Goal: Task Accomplishment & Management: Use online tool/utility

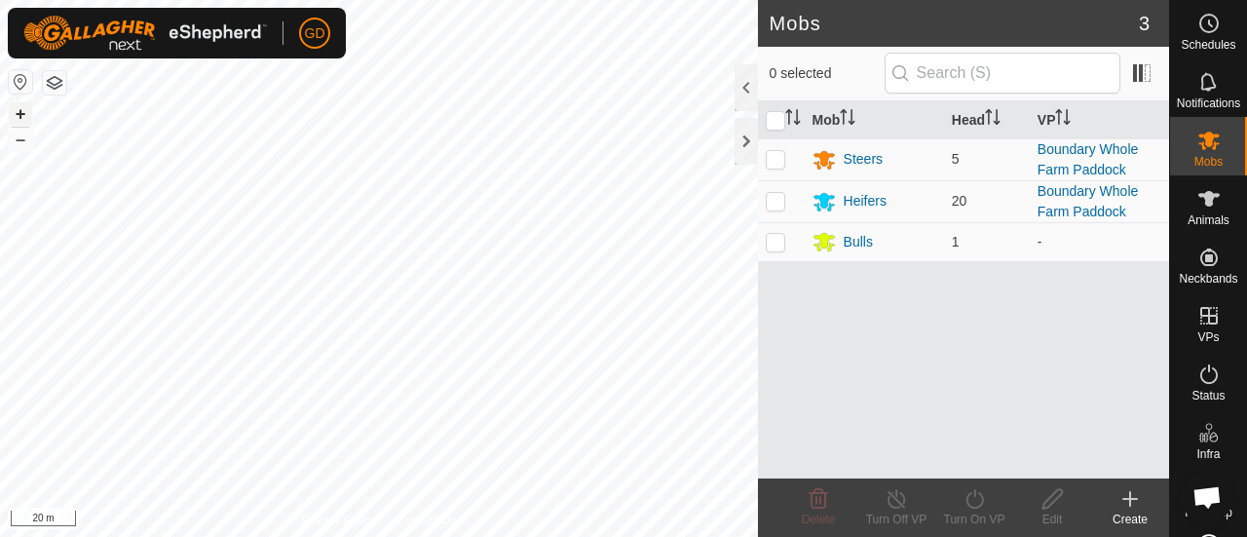
click at [18, 114] on button "+" at bounding box center [20, 113] width 23 height 23
click at [162, 9] on div "GD Schedules Notifications Mobs Animals Neckbands VPs Status Infra Heatmap Help…" at bounding box center [623, 268] width 1247 height 537
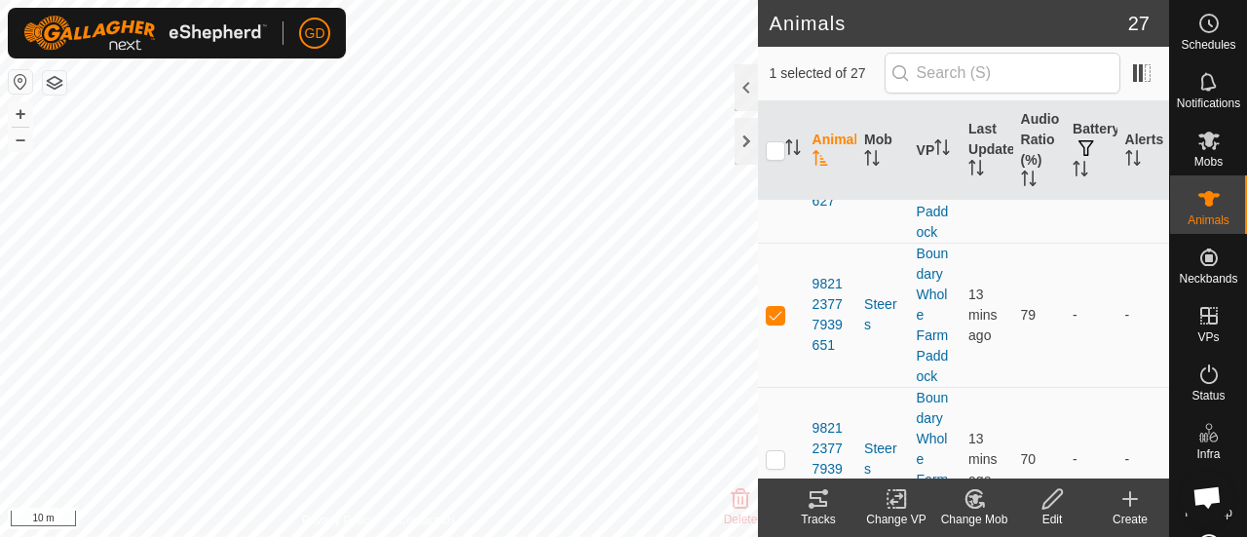
scroll to position [3056, 0]
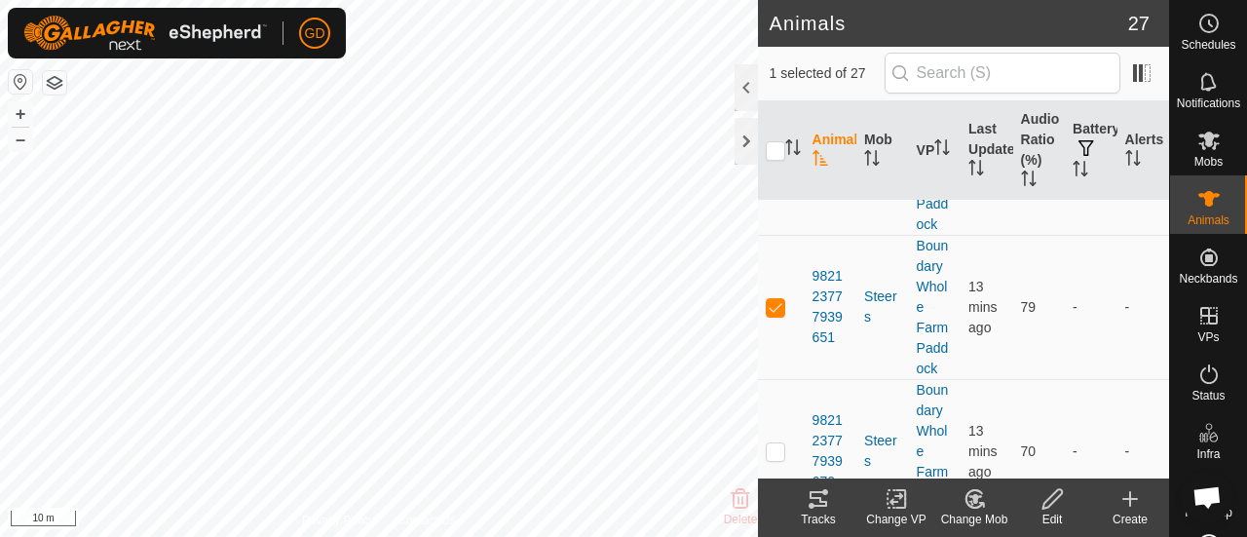
click at [818, 500] on icon at bounding box center [818, 498] width 23 height 23
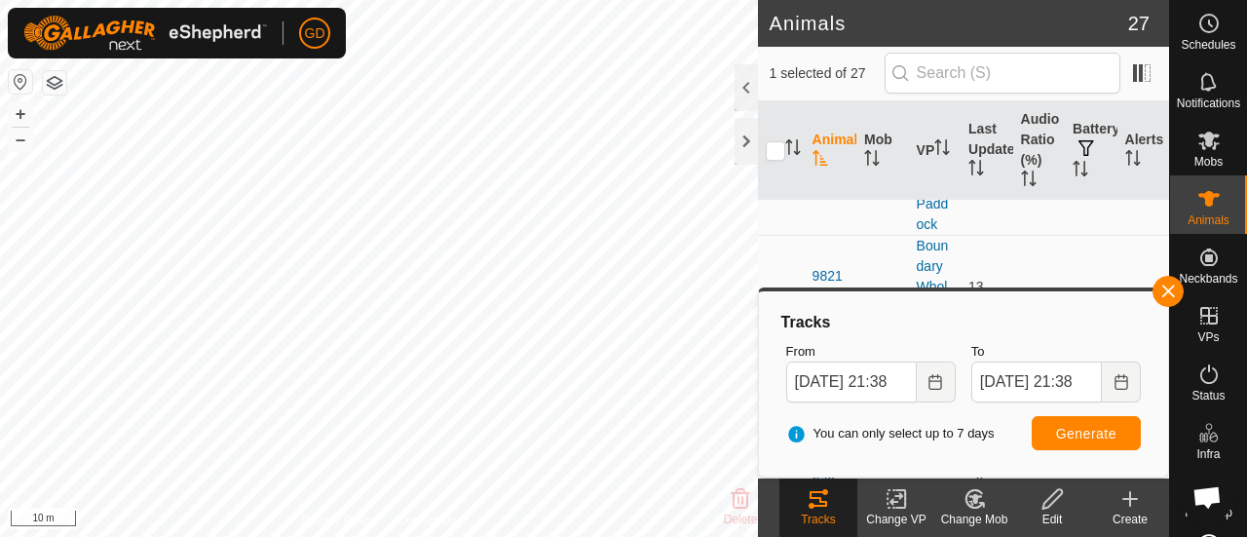
click at [759, 410] on body "GD Schedules Notifications Mobs Animals Neckbands VPs Status Infra Heatmap Help…" at bounding box center [623, 268] width 1247 height 537
click at [21, 142] on button "–" at bounding box center [20, 139] width 23 height 23
click at [776, 151] on input "checkbox" at bounding box center [775, 150] width 19 height 19
checkbox input "true"
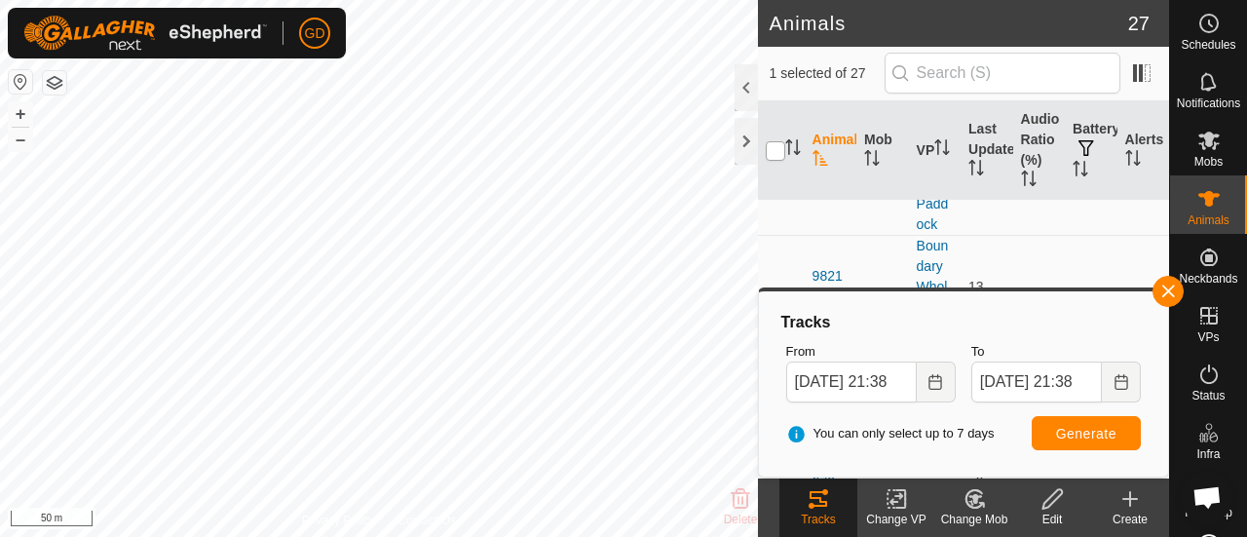
checkbox input "true"
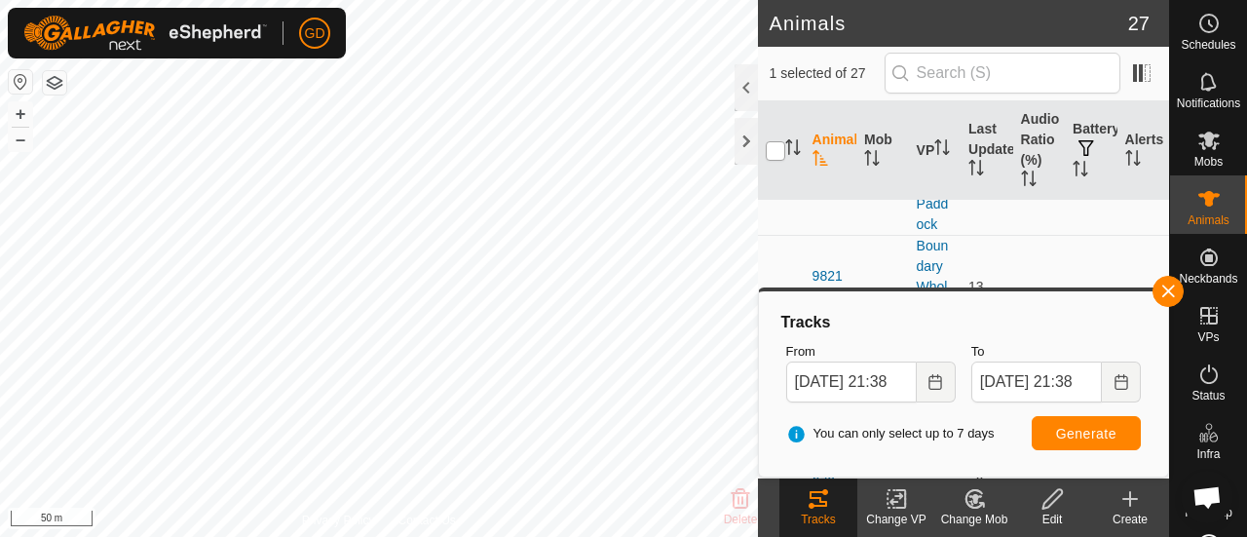
checkbox input "true"
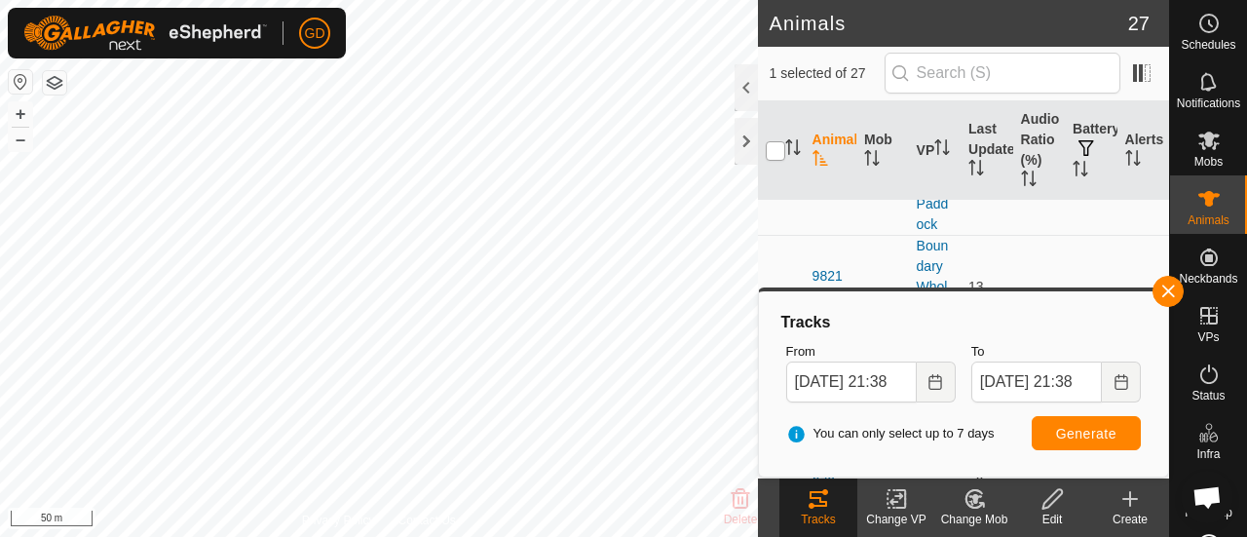
checkbox input "true"
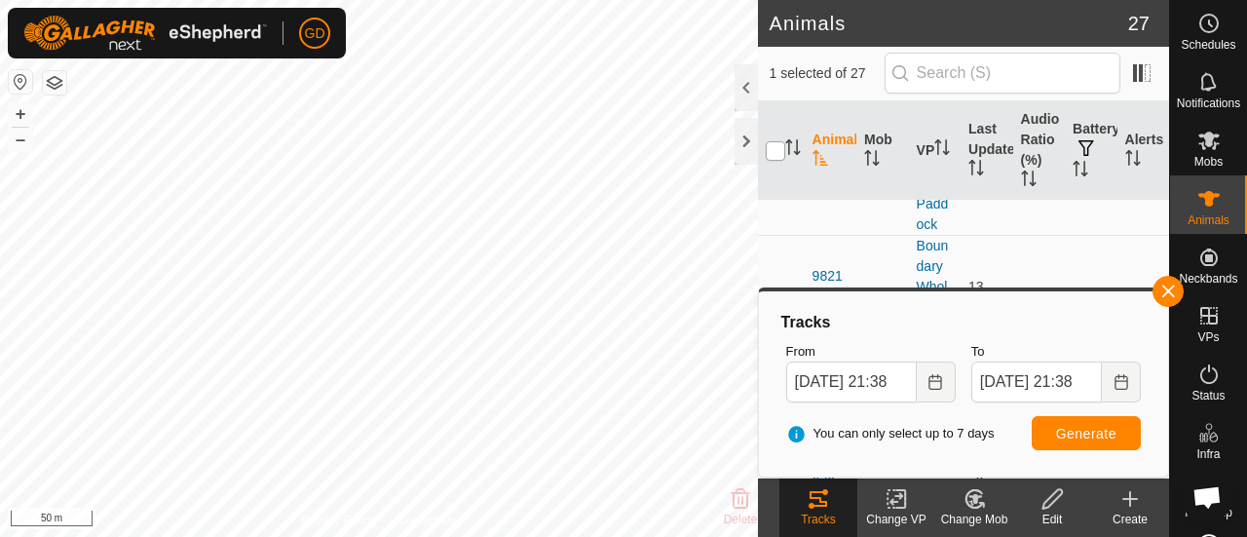
checkbox input "true"
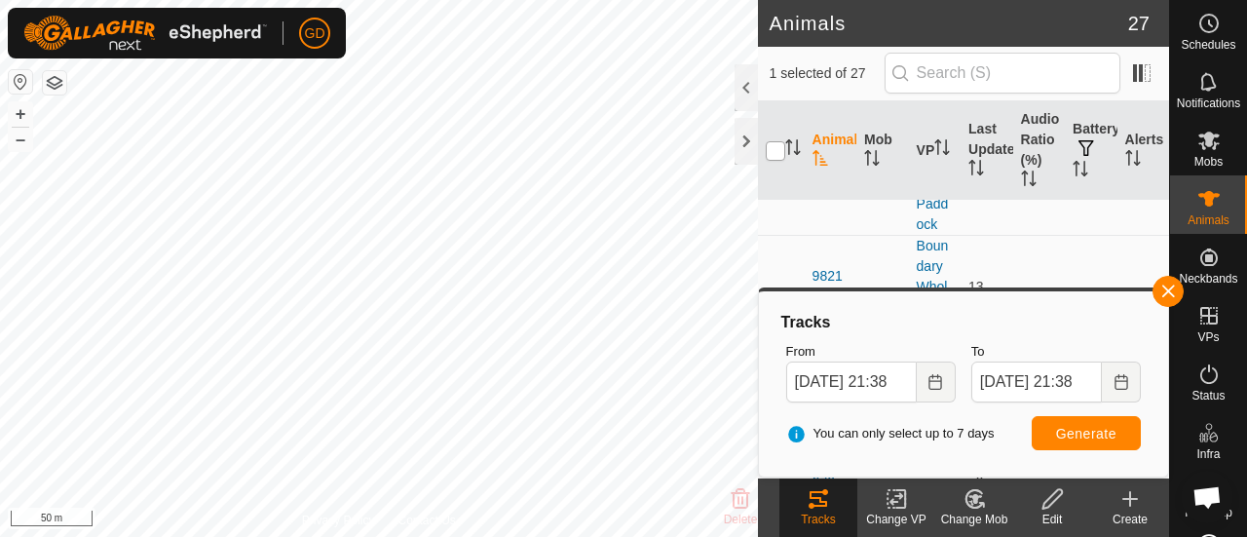
checkbox input "true"
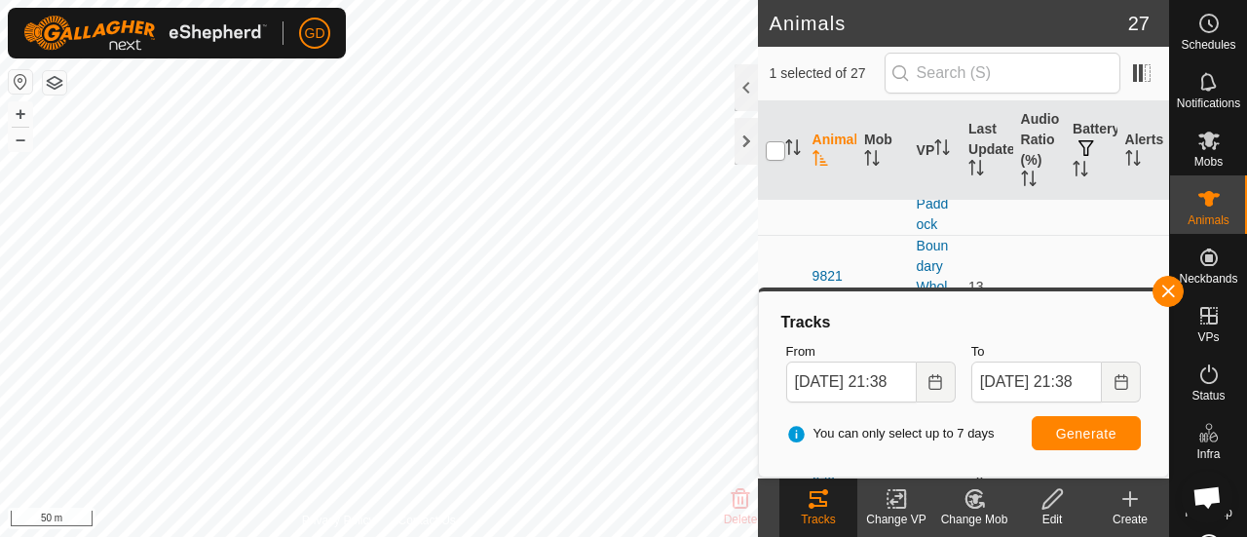
checkbox input "true"
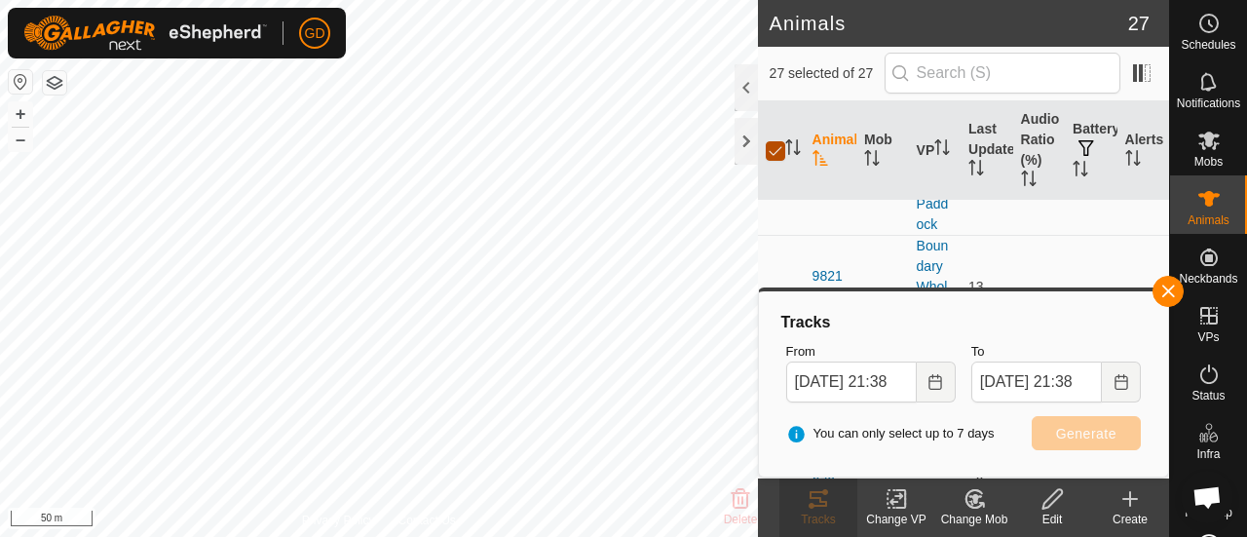
click at [776, 151] on input "checkbox" at bounding box center [775, 150] width 19 height 19
checkbox input "false"
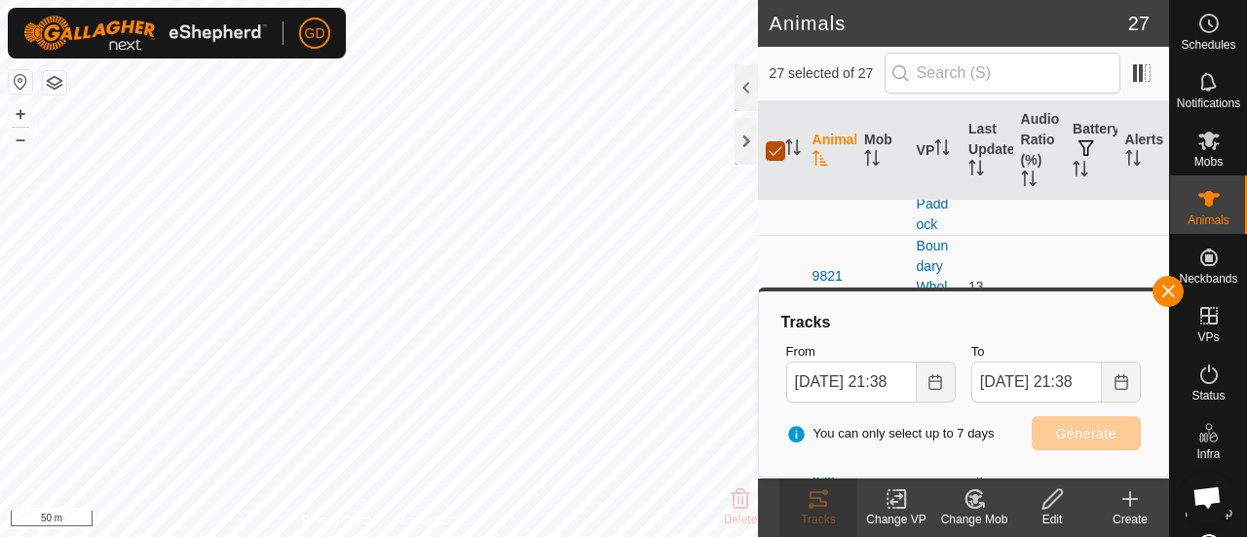
checkbox input "false"
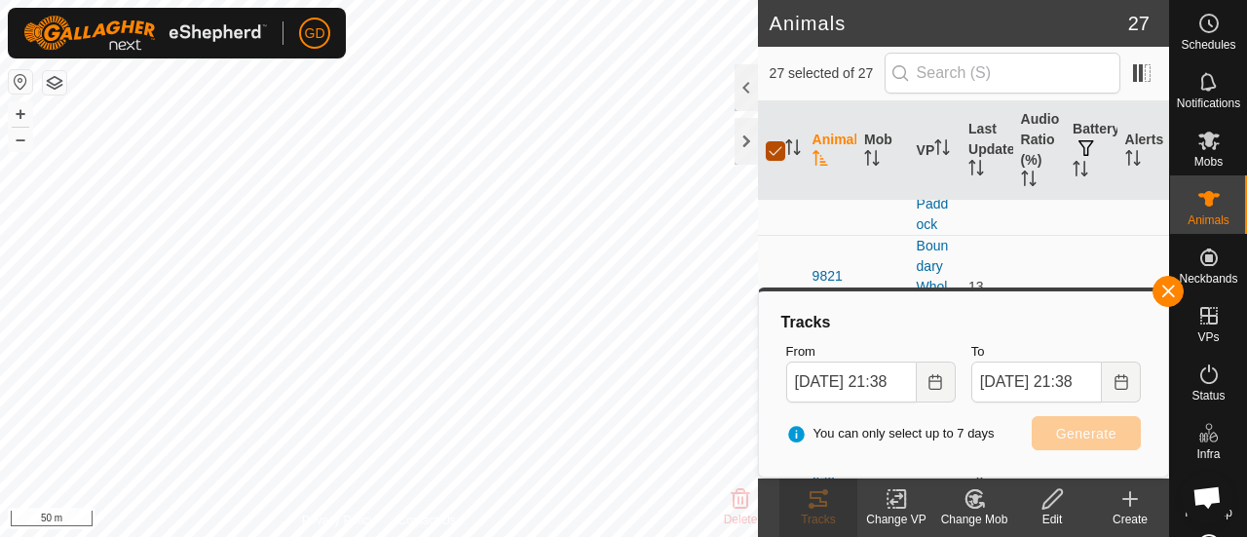
checkbox input "false"
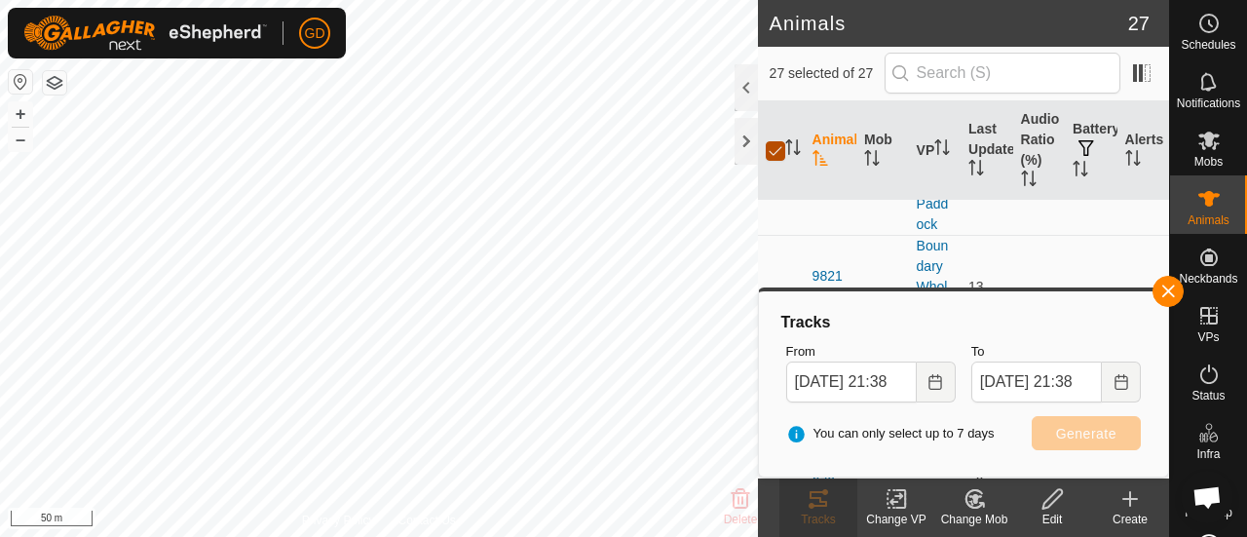
checkbox input "false"
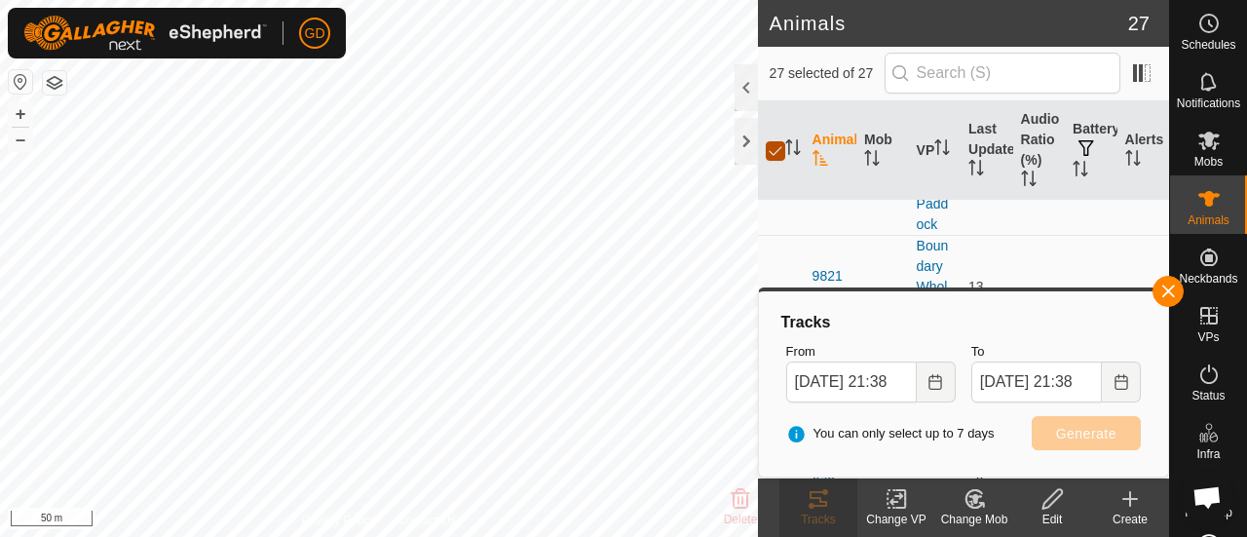
checkbox input "false"
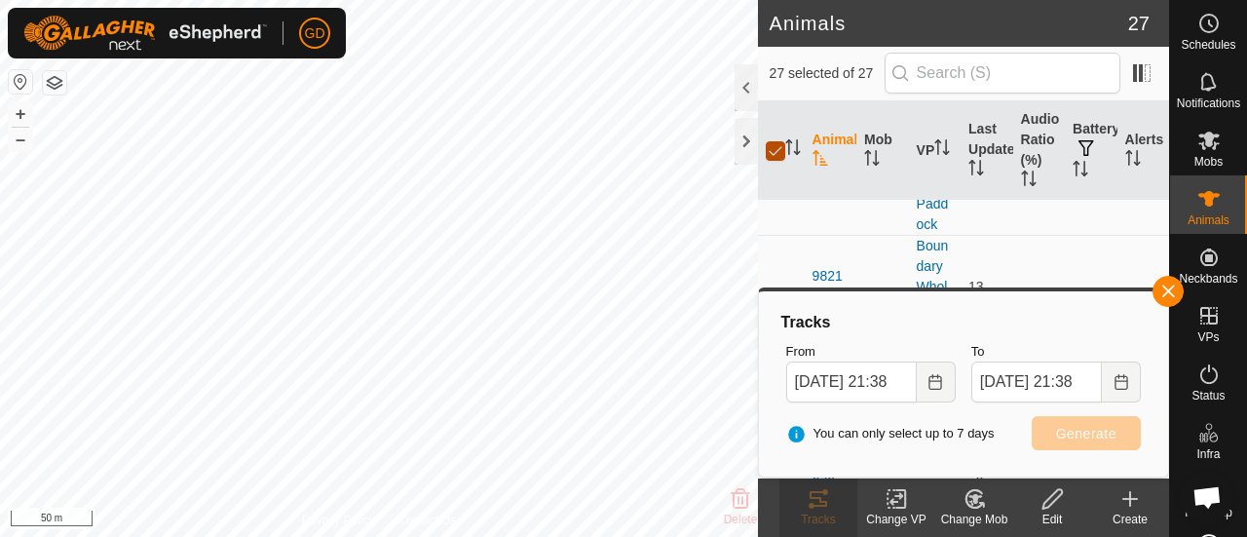
checkbox input "false"
click at [23, 110] on button "+" at bounding box center [20, 113] width 23 height 23
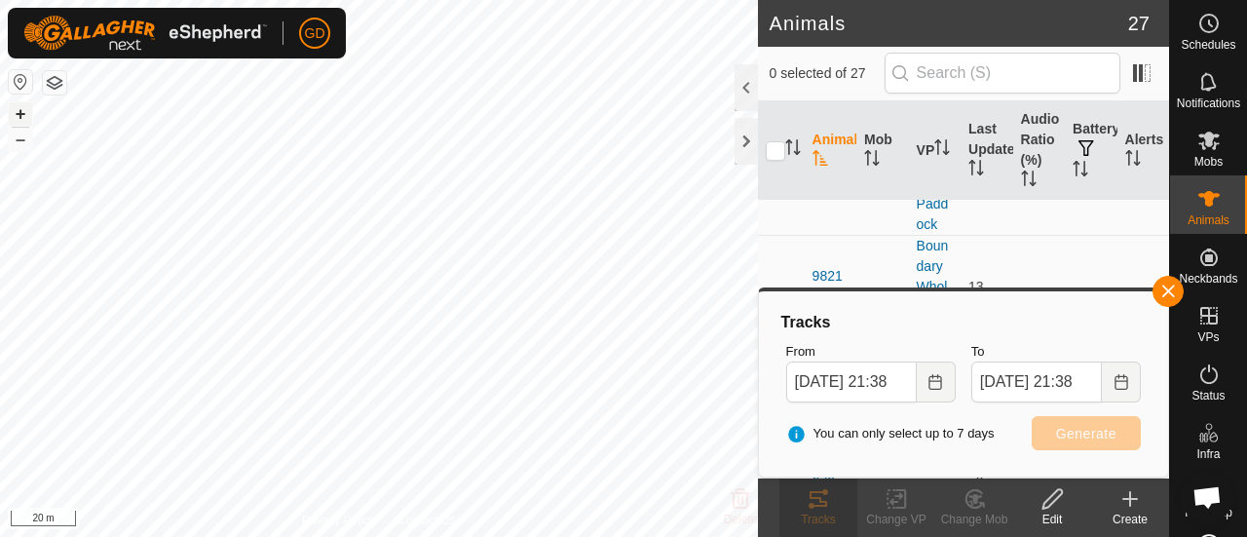
click at [23, 110] on button "+" at bounding box center [20, 113] width 23 height 23
click at [39, 36] on div "GD Schedules Notifications Mobs Animals Neckbands VPs Status Infra Heatmap Help…" at bounding box center [623, 268] width 1247 height 537
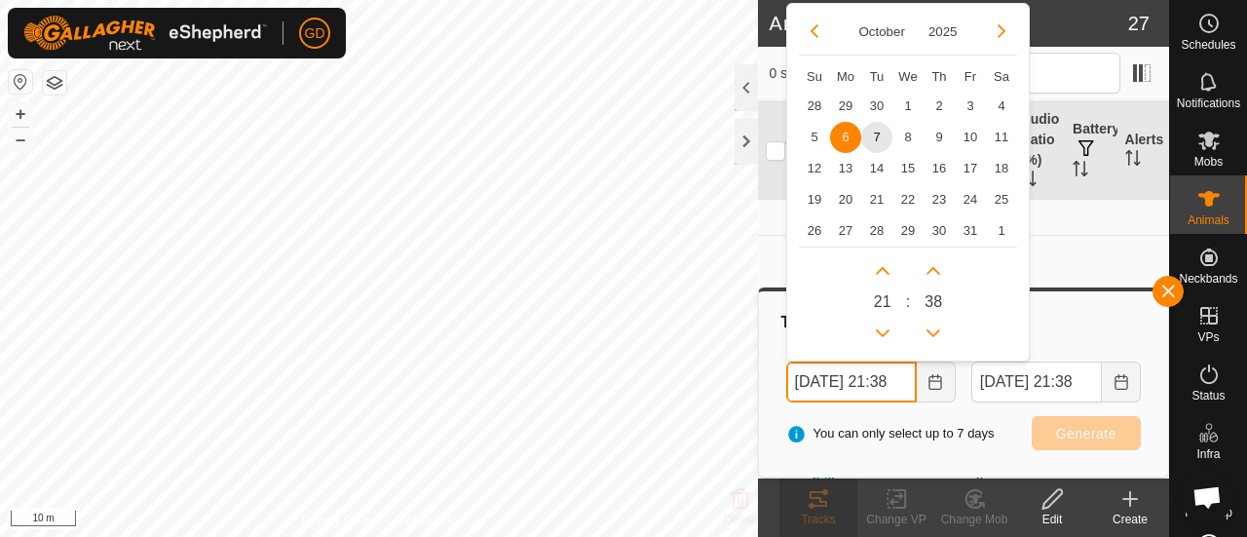
click at [813, 379] on input "[DATE] 21:38" at bounding box center [851, 382] width 131 height 41
drag, startPoint x: 901, startPoint y: 381, endPoint x: 887, endPoint y: 379, distance: 14.7
click at [887, 379] on input "[DATE] 21:38" at bounding box center [851, 382] width 131 height 41
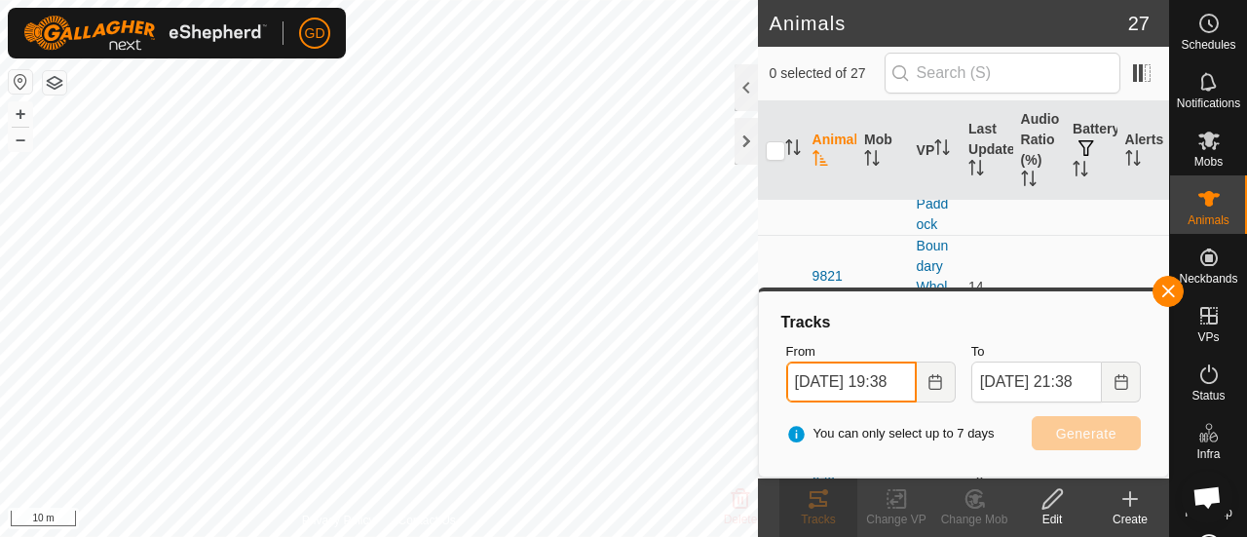
type input "[DATE] 19:38"
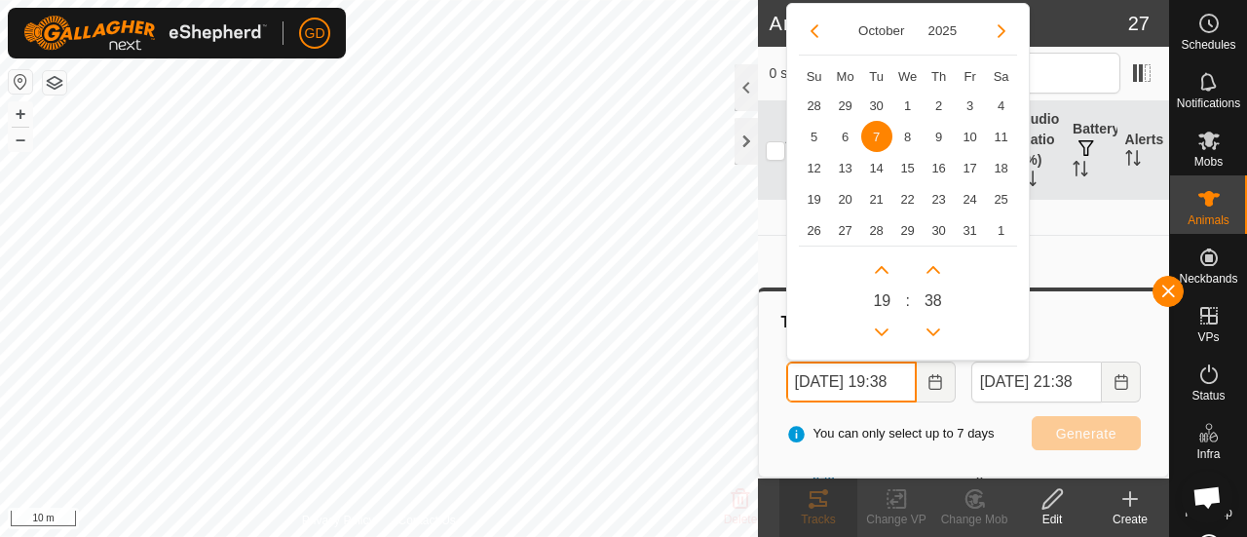
click at [859, 373] on input "[DATE] 19:38" at bounding box center [851, 382] width 131 height 41
click at [879, 301] on span "19" at bounding box center [882, 300] width 18 height 23
click at [859, 384] on input "[DATE] 19:38" at bounding box center [851, 382] width 131 height 41
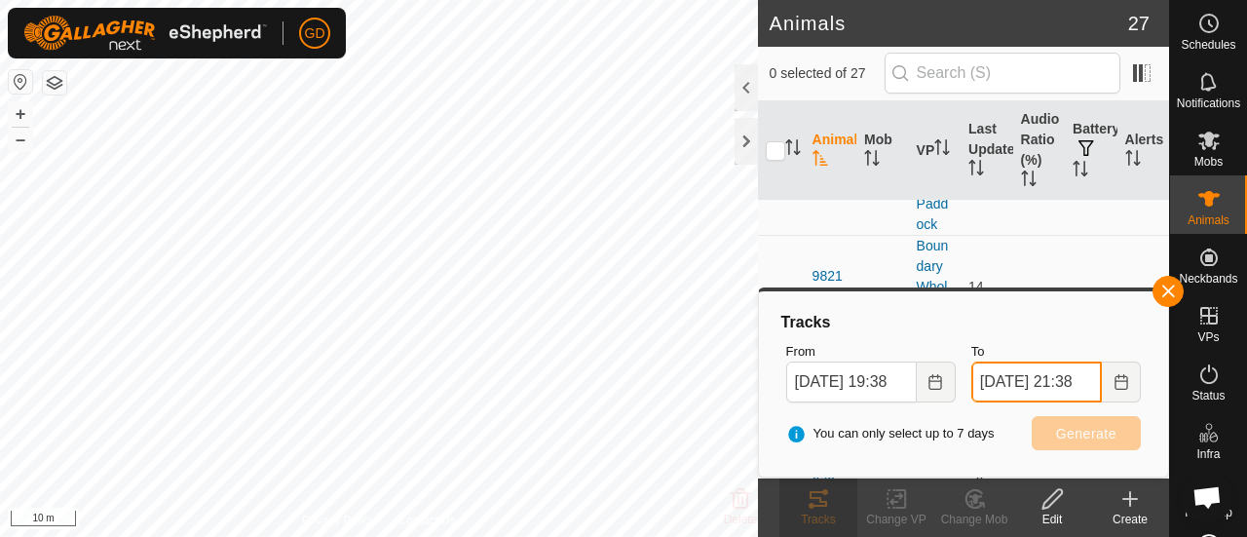
click at [1078, 381] on input "[DATE] 21:38" at bounding box center [1037, 382] width 131 height 41
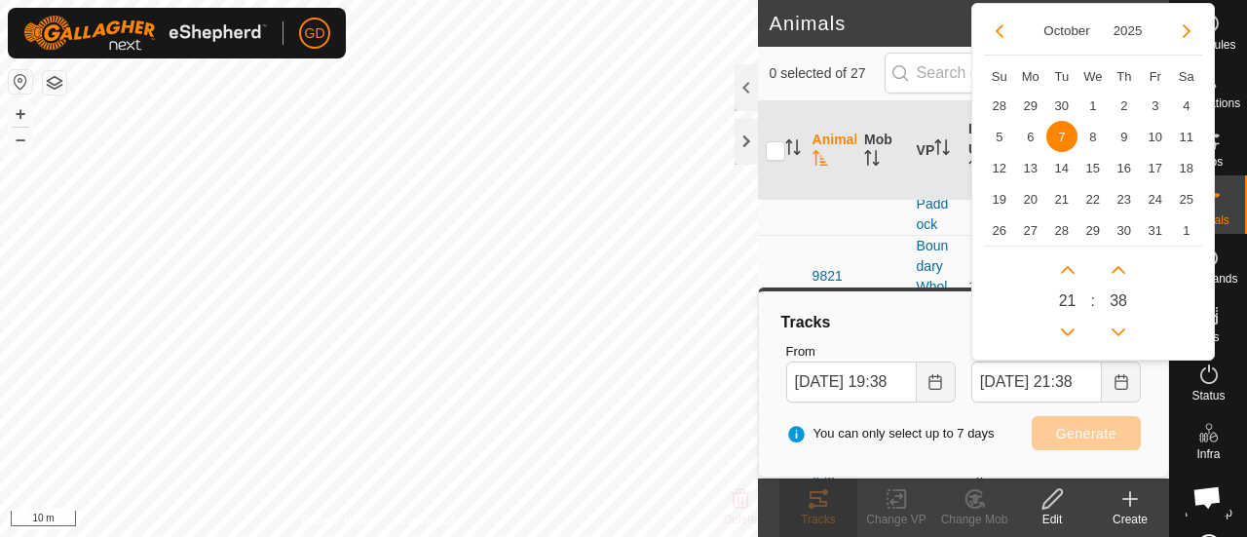
click at [1074, 301] on span "21" at bounding box center [1068, 300] width 18 height 23
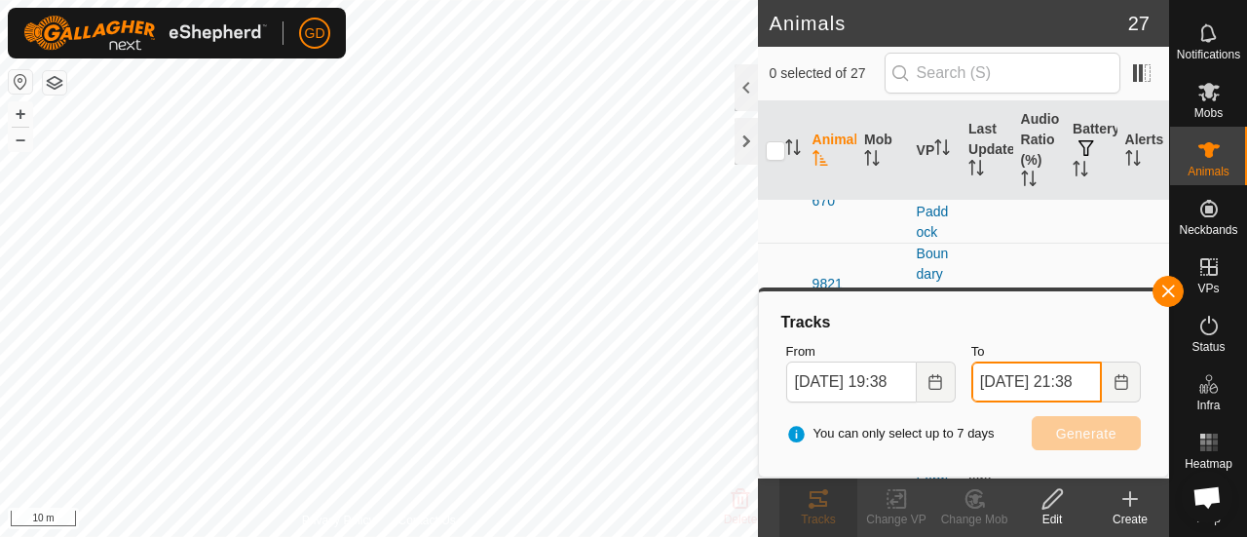
scroll to position [3442, 0]
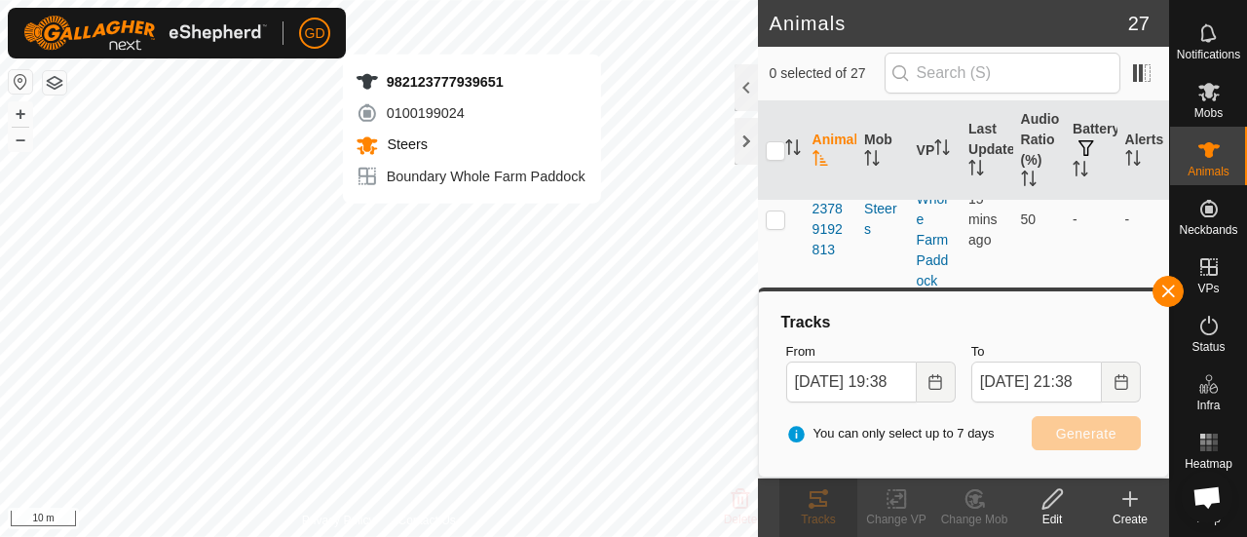
checkbox input "true"
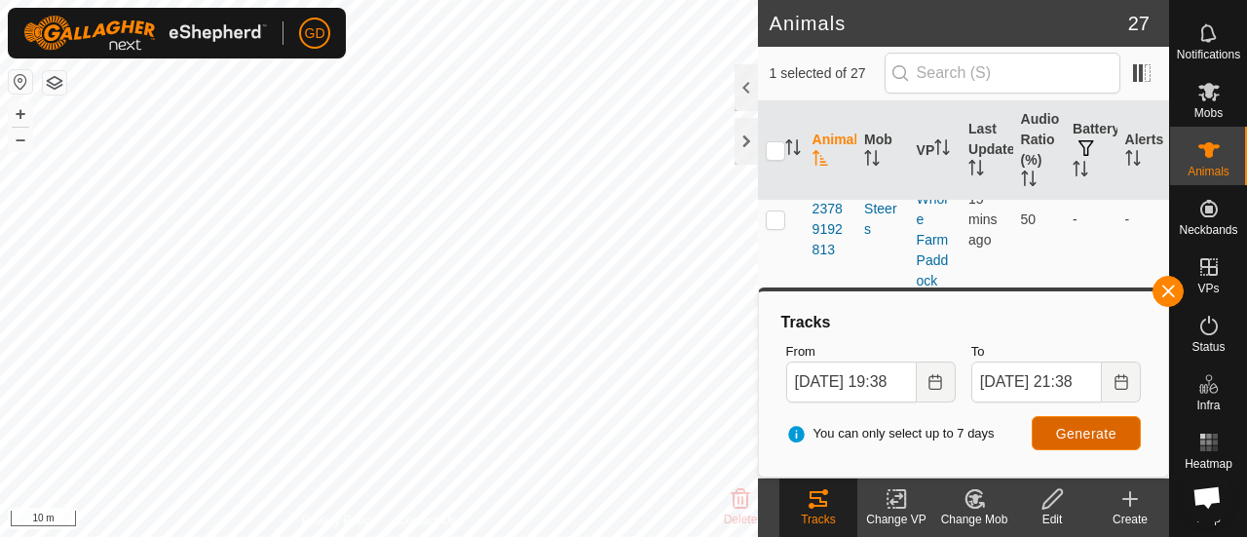
click at [1079, 429] on span "Generate" at bounding box center [1086, 434] width 60 height 16
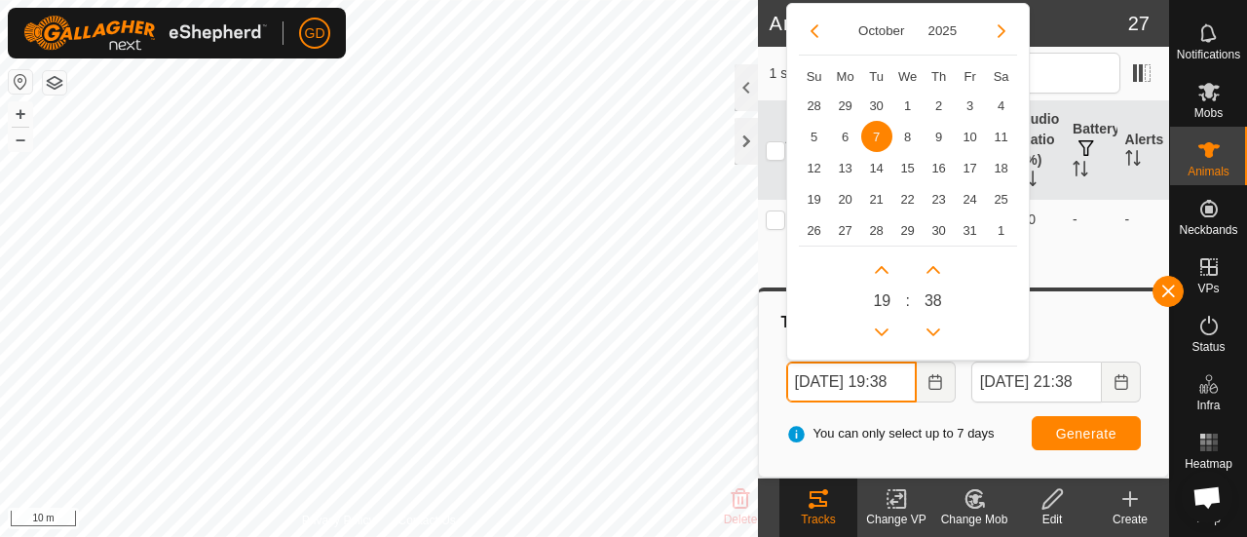
click at [902, 378] on input "[DATE] 19:38" at bounding box center [851, 382] width 131 height 41
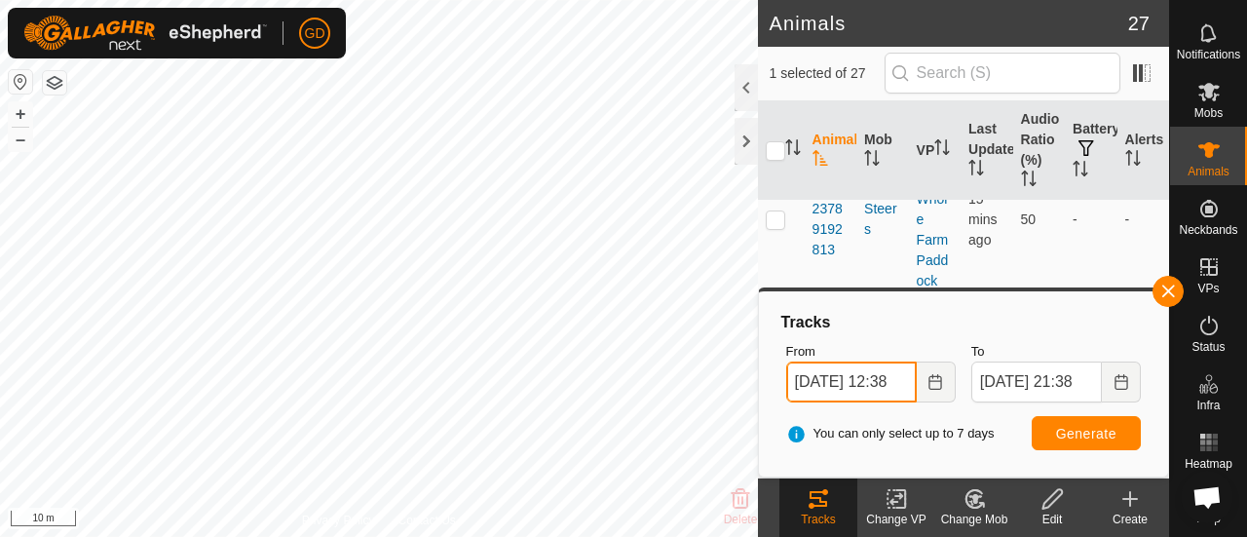
type input "[DATE] 12:38"
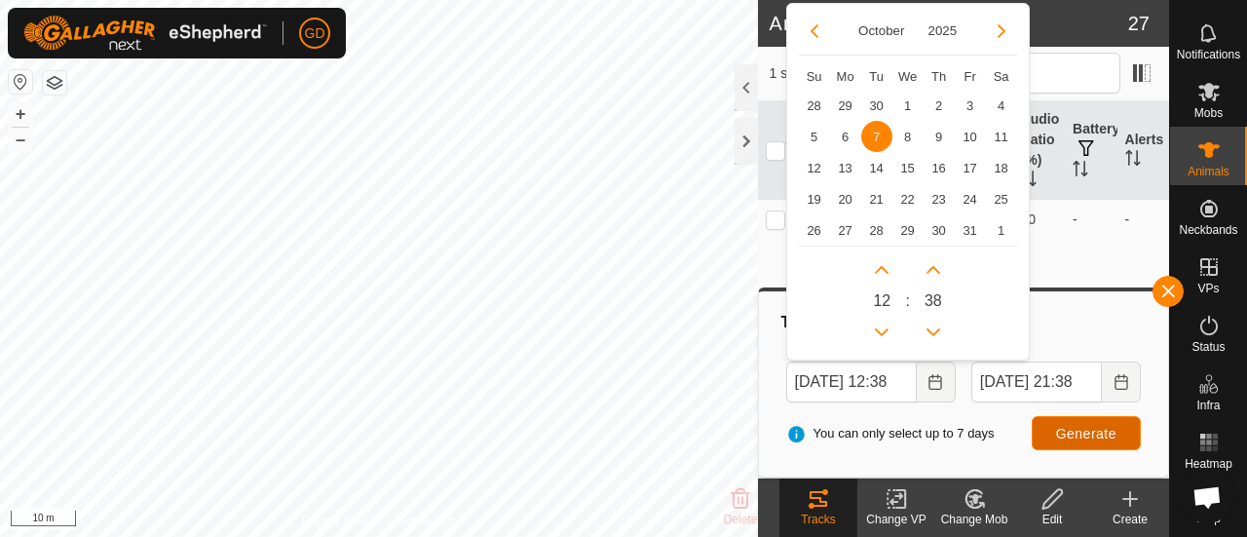
click at [1054, 431] on button "Generate" at bounding box center [1086, 433] width 109 height 34
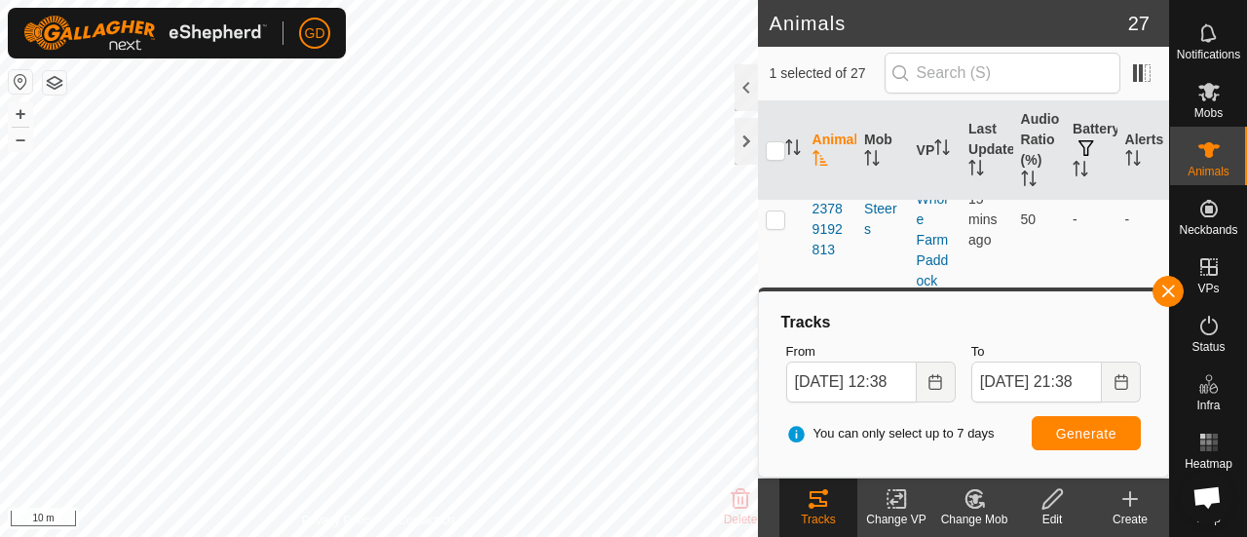
click at [304, 536] on html "GD Schedules Notifications Mobs Animals Neckbands VPs Status Infra Heatmap Help…" at bounding box center [623, 268] width 1247 height 537
click at [19, 112] on button "+" at bounding box center [20, 113] width 23 height 23
click at [19, 137] on button "–" at bounding box center [20, 139] width 23 height 23
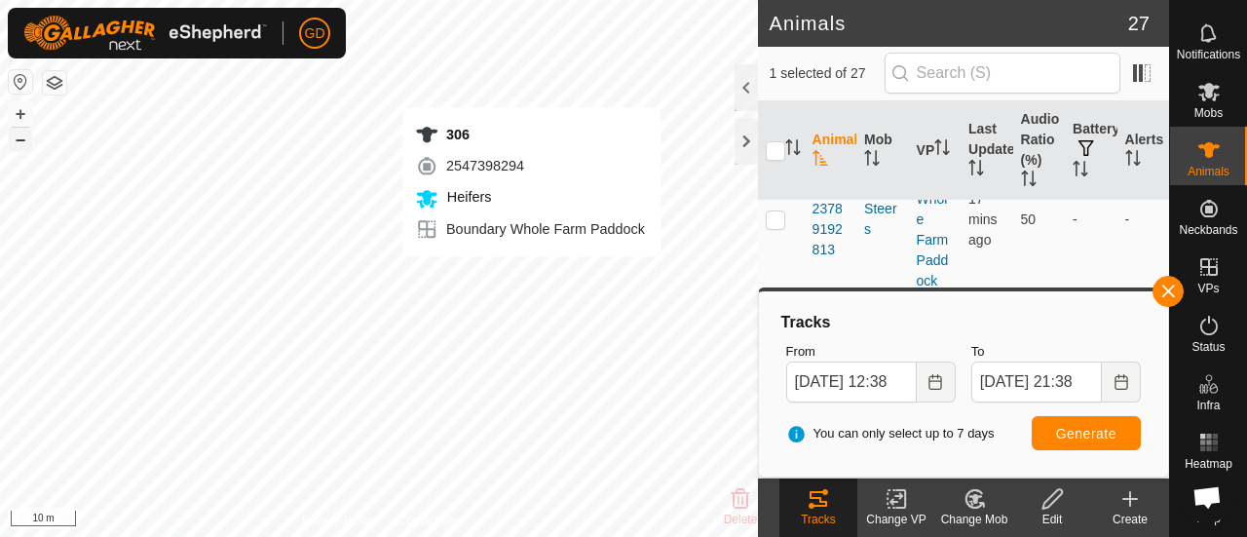
checkbox input "true"
checkbox input "false"
click at [824, 503] on icon at bounding box center [819, 499] width 18 height 16
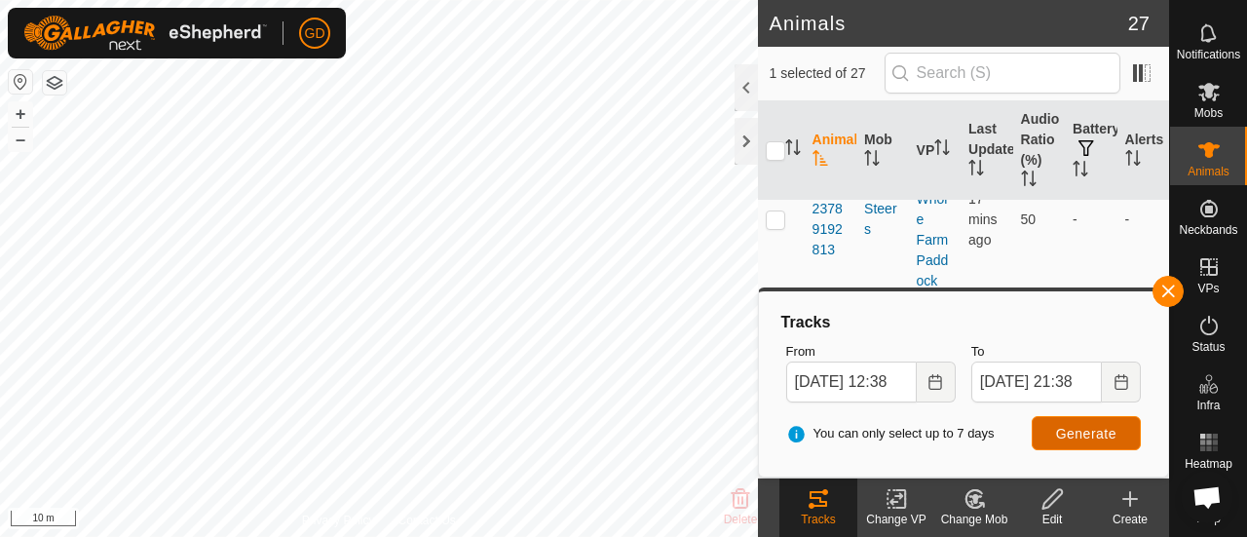
click at [1082, 428] on span "Generate" at bounding box center [1086, 434] width 60 height 16
click at [26, 145] on button "–" at bounding box center [20, 139] width 23 height 23
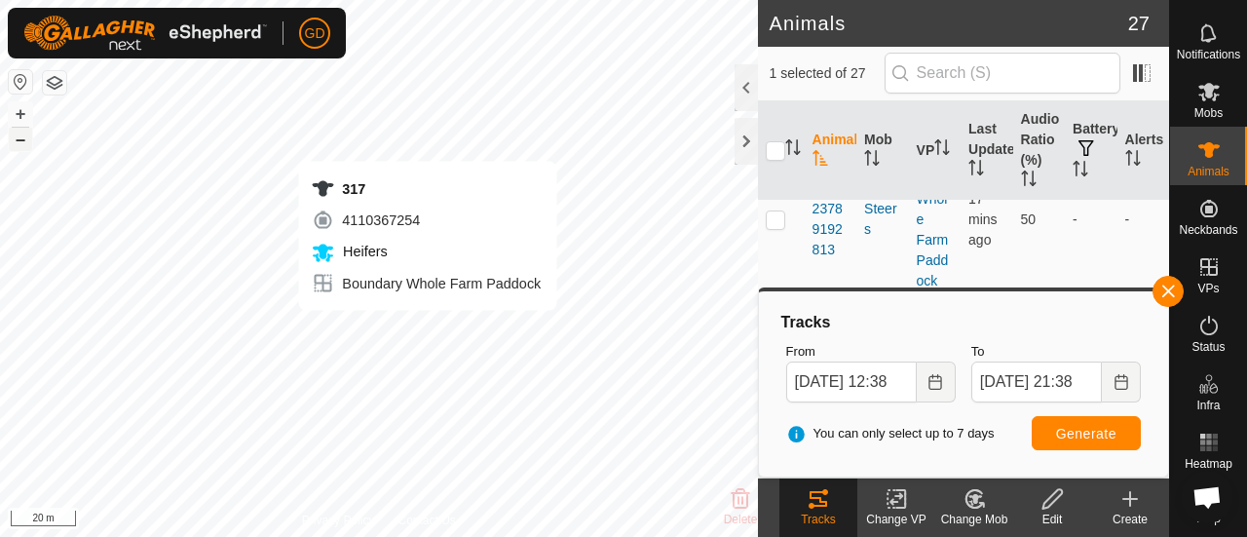
checkbox input "false"
click at [21, 116] on button "+" at bounding box center [20, 113] width 23 height 23
click at [27, 145] on div "Heifers 20 Animals Boundary Whole Farm Paddock + – ⇧ i 5 m" at bounding box center [379, 268] width 758 height 537
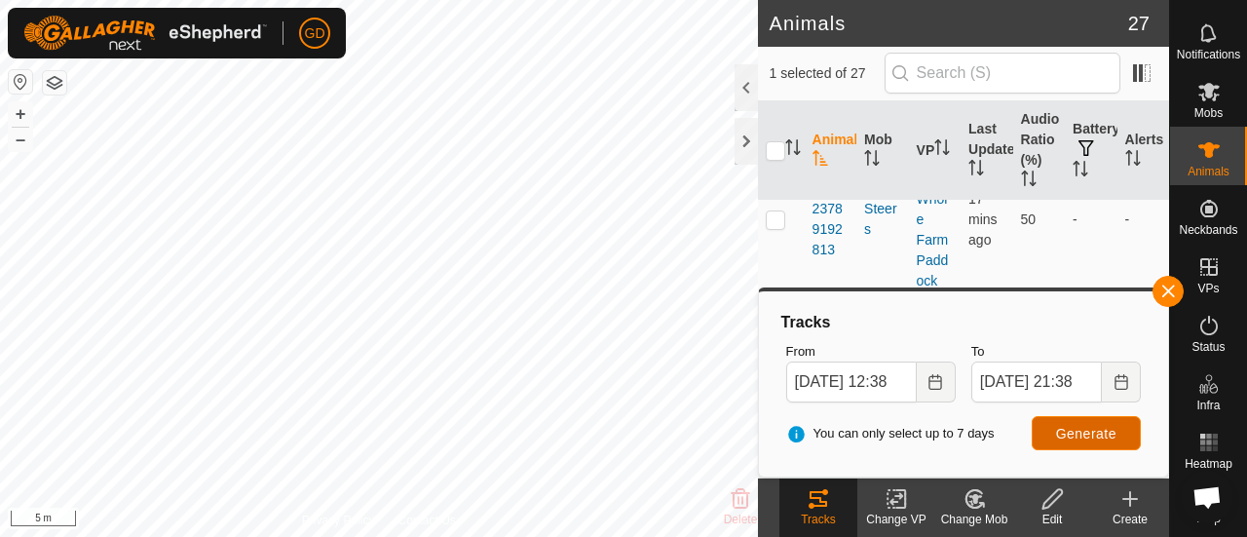
click at [1076, 430] on span "Generate" at bounding box center [1086, 434] width 60 height 16
click at [19, 140] on button "–" at bounding box center [20, 139] width 23 height 23
click at [20, 113] on button "+" at bounding box center [20, 113] width 23 height 23
click at [20, 114] on button "+" at bounding box center [20, 113] width 23 height 23
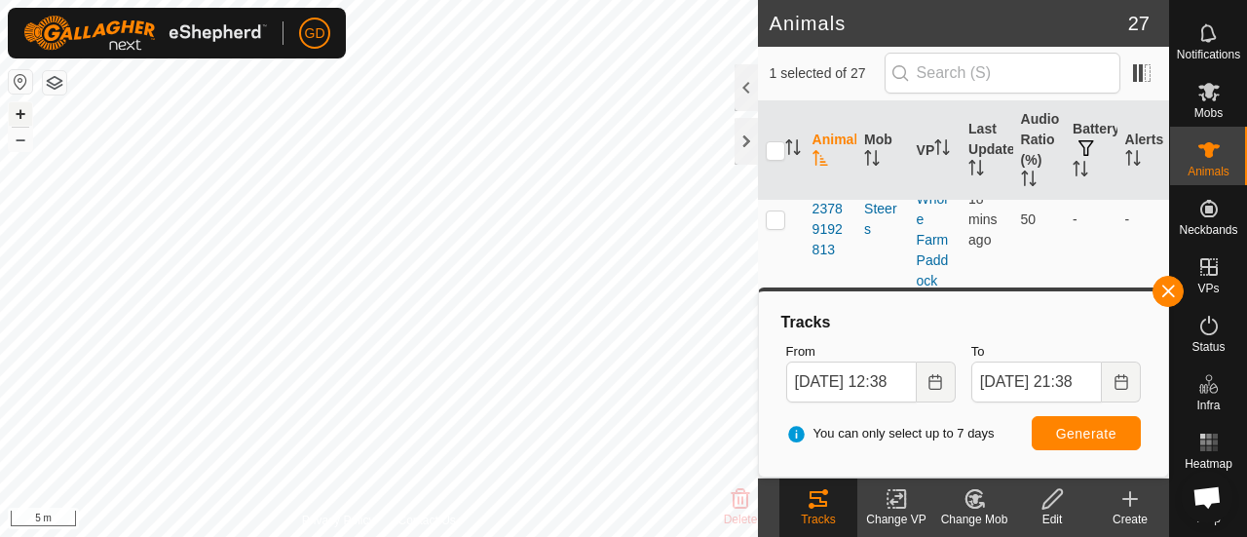
click at [20, 114] on button "+" at bounding box center [20, 113] width 23 height 23
click at [18, 143] on button "–" at bounding box center [20, 139] width 23 height 23
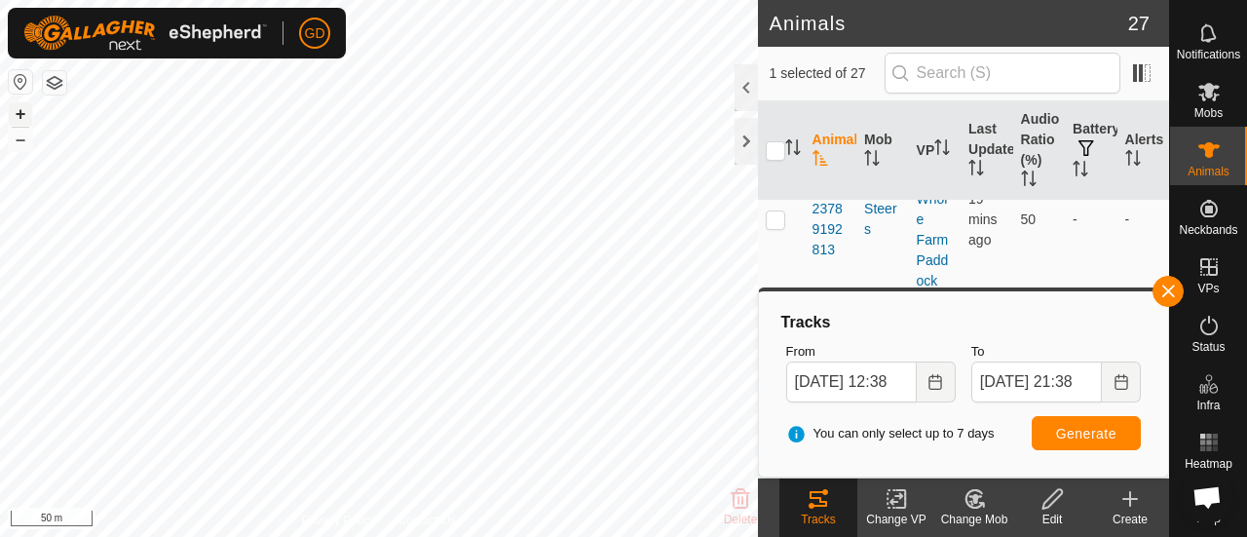
click at [22, 113] on button "+" at bounding box center [20, 113] width 23 height 23
click at [276, 0] on html "GD Schedules Notifications Mobs Animals Neckbands VPs Status Infra Heatmap Help…" at bounding box center [623, 268] width 1247 height 537
click at [21, 112] on button "+" at bounding box center [20, 113] width 23 height 23
click at [21, 110] on button "+" at bounding box center [20, 113] width 23 height 23
checkbox input "false"
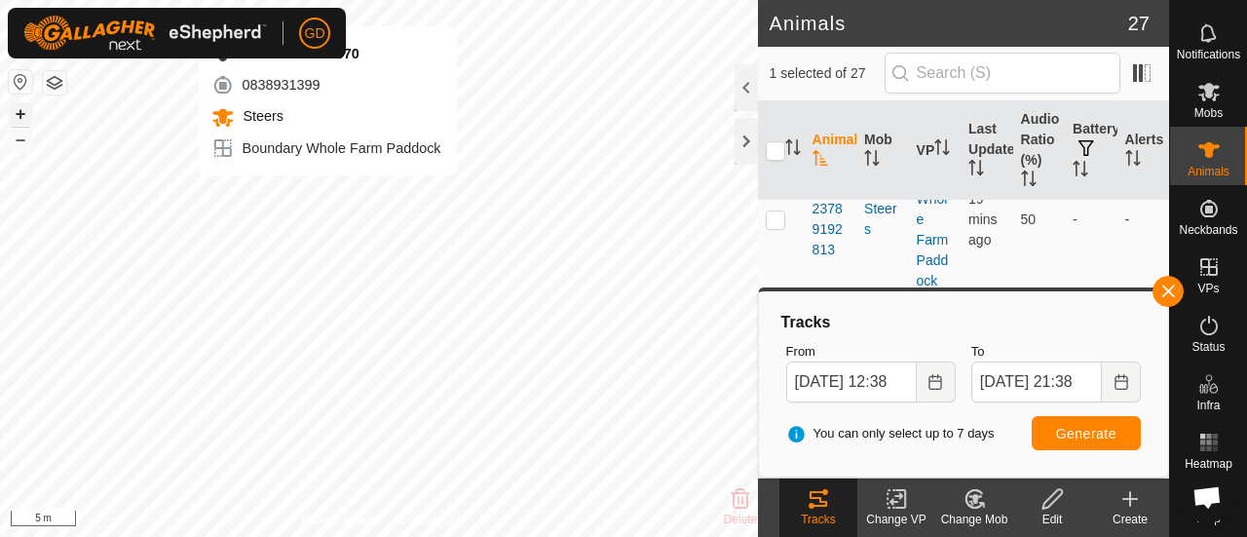
checkbox input "true"
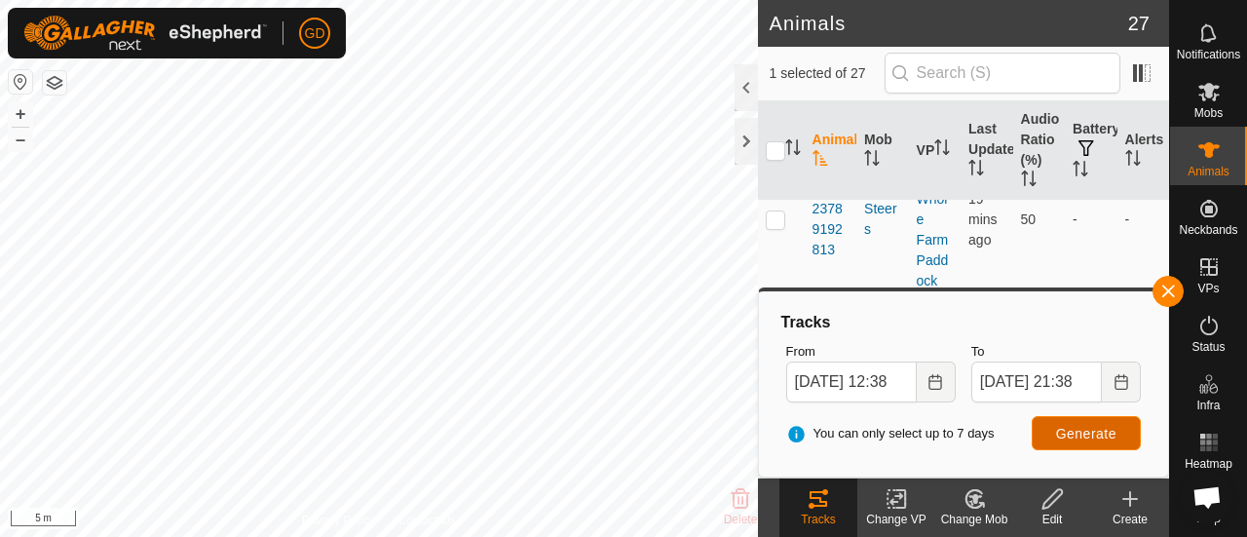
click at [1064, 426] on span "Generate" at bounding box center [1086, 434] width 60 height 16
click at [23, 143] on button "–" at bounding box center [20, 139] width 23 height 23
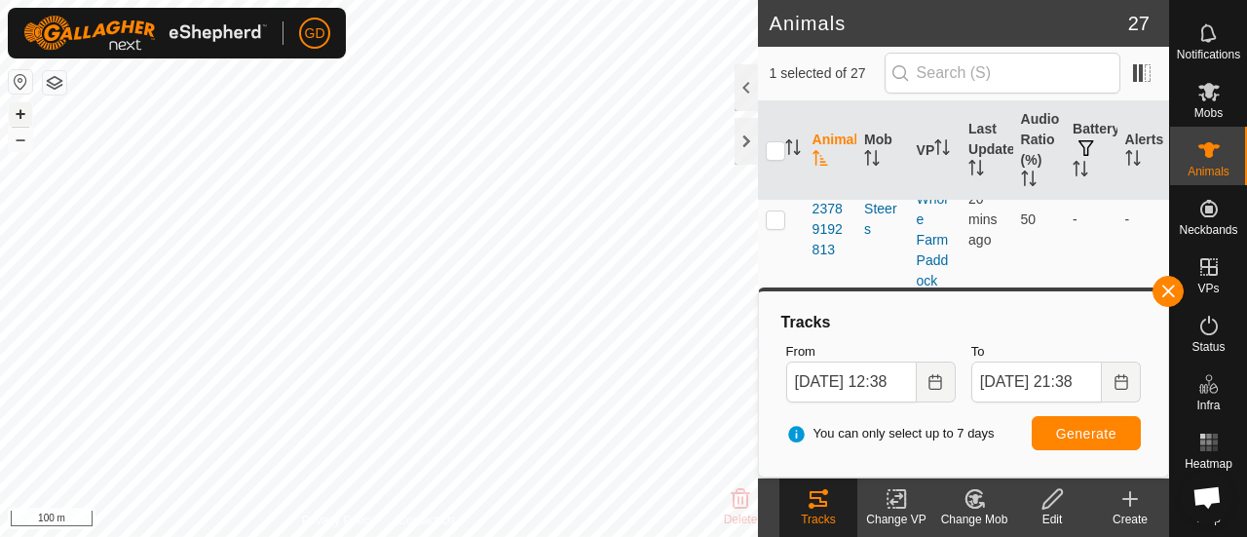
click at [21, 114] on button "+" at bounding box center [20, 113] width 23 height 23
click at [20, 109] on button "+" at bounding box center [20, 113] width 23 height 23
click at [21, 115] on button "+" at bounding box center [20, 113] width 23 height 23
click at [19, 116] on button "+" at bounding box center [20, 113] width 23 height 23
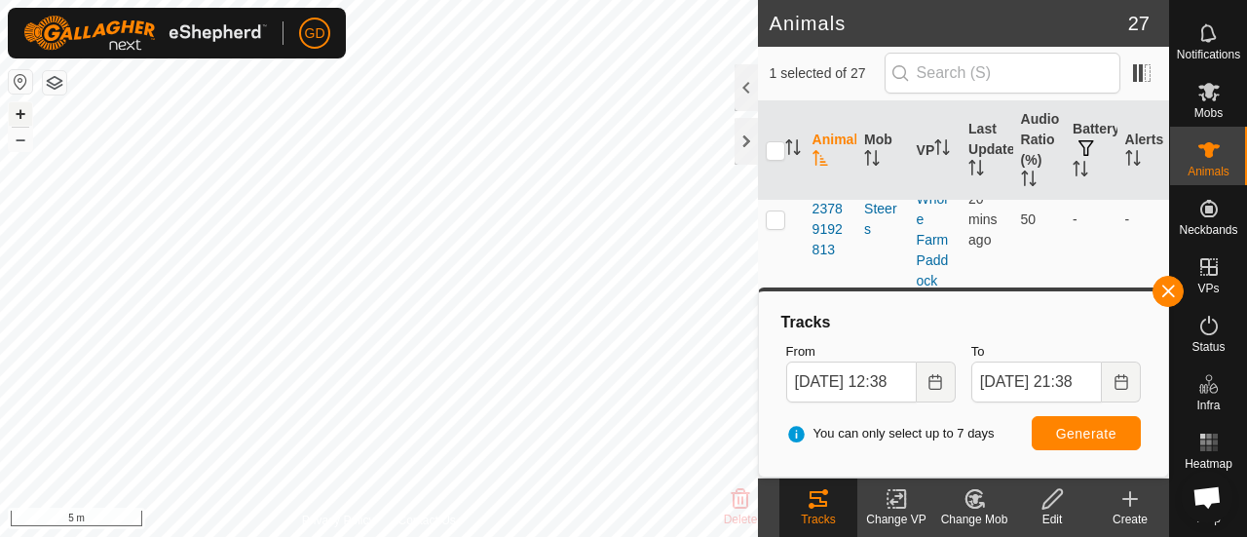
click at [19, 116] on button "+" at bounding box center [20, 113] width 23 height 23
click at [29, 141] on button "–" at bounding box center [20, 139] width 23 height 23
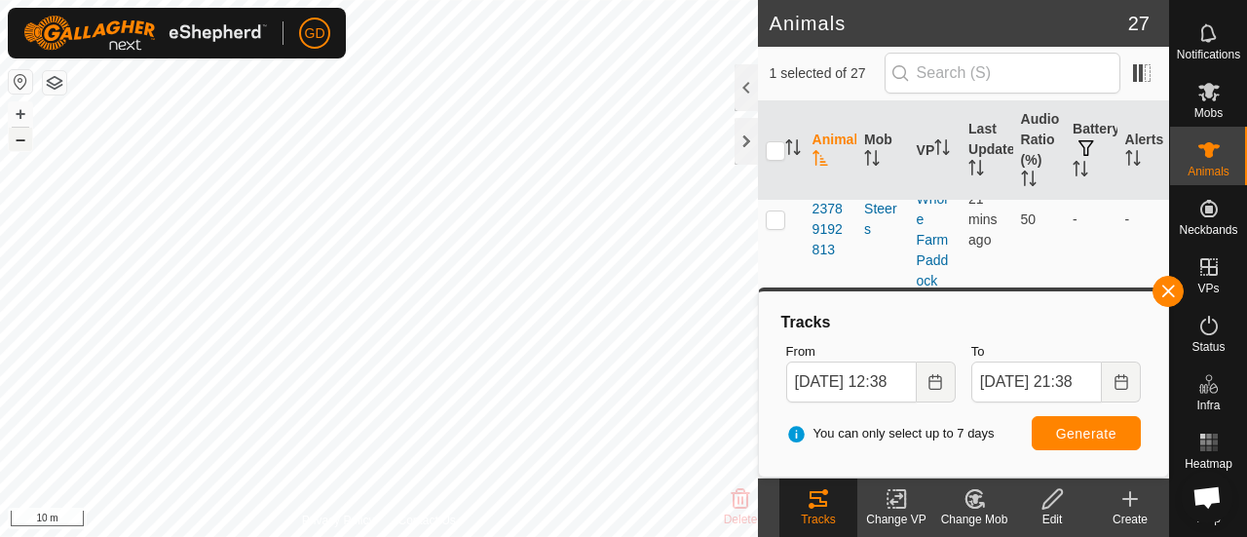
click at [29, 141] on button "–" at bounding box center [20, 139] width 23 height 23
click at [19, 111] on button "+" at bounding box center [20, 113] width 23 height 23
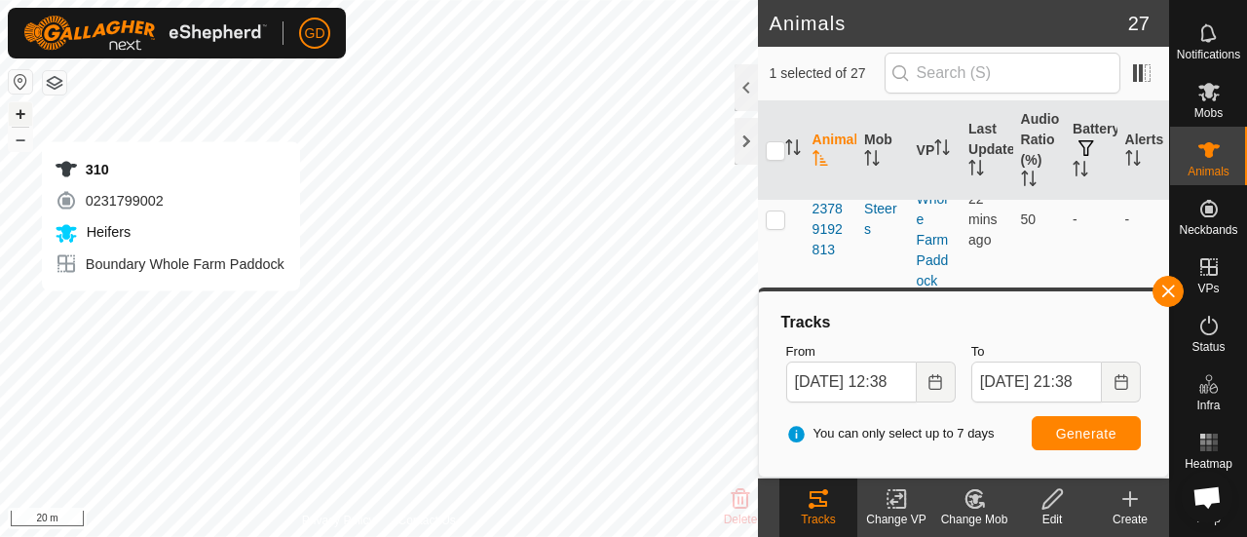
checkbox input "true"
checkbox input "false"
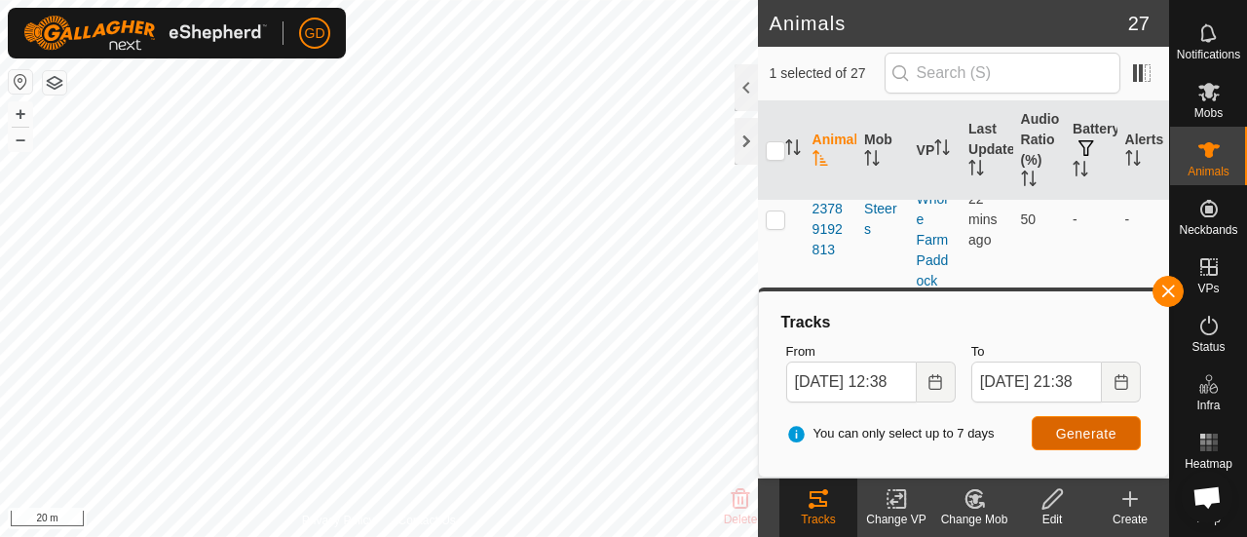
click at [1068, 439] on span "Generate" at bounding box center [1086, 434] width 60 height 16
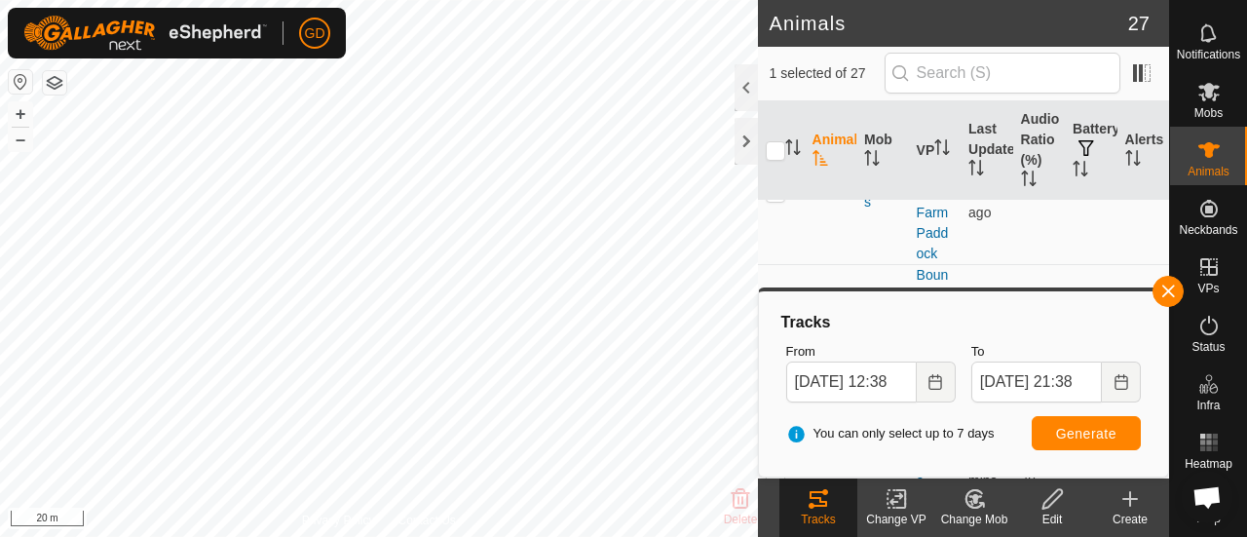
scroll to position [2831, 0]
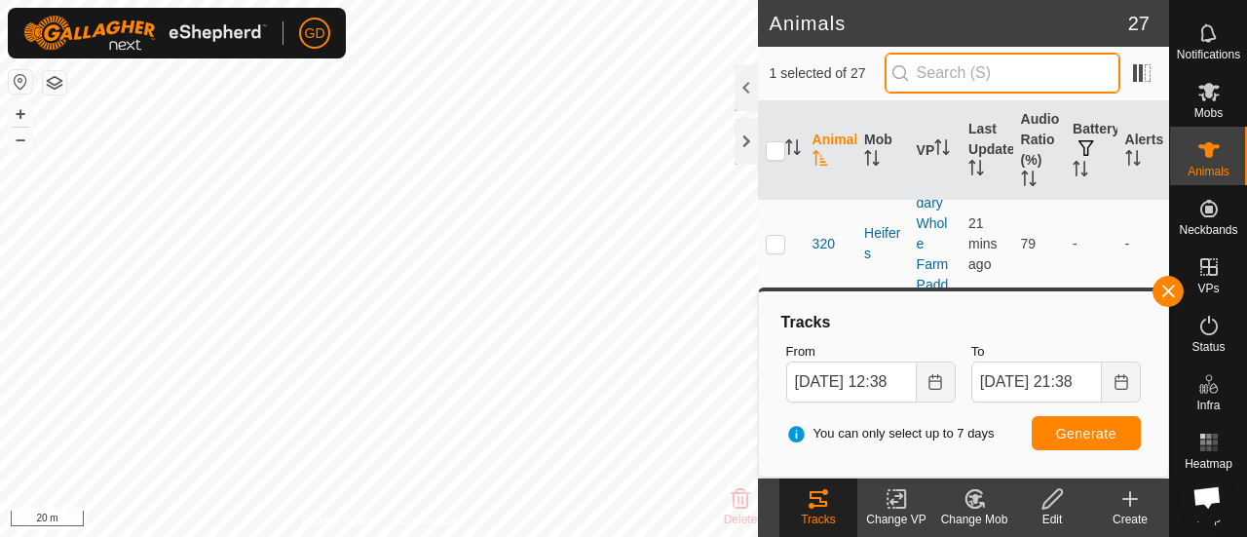
click at [970, 71] on input "text" at bounding box center [1003, 73] width 236 height 41
type input "310"
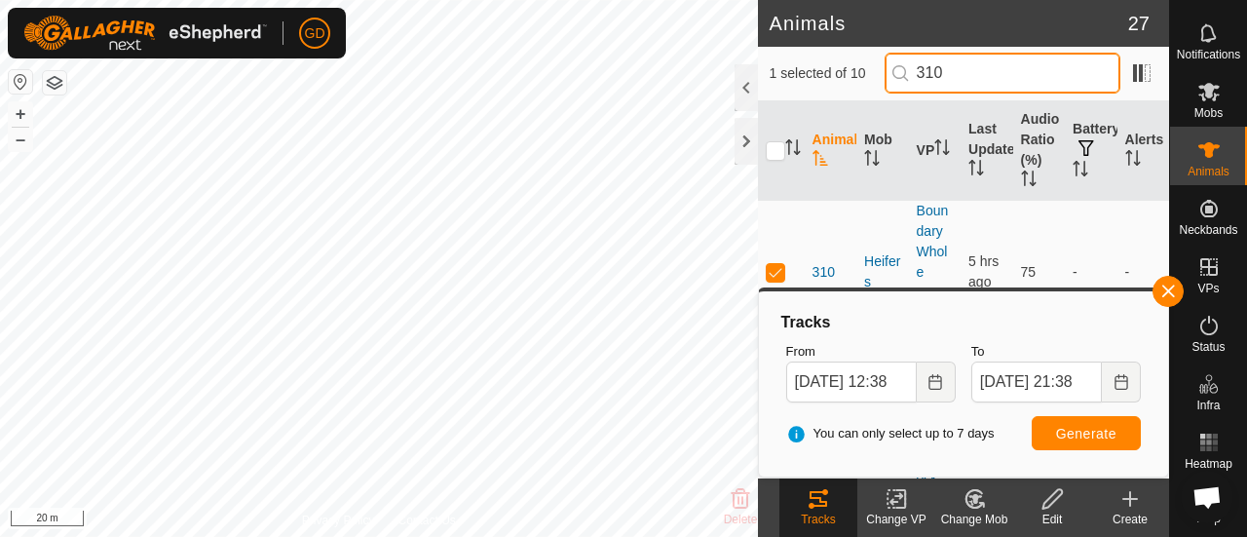
checkbox input "true"
drag, startPoint x: 971, startPoint y: 76, endPoint x: 900, endPoint y: 72, distance: 70.3
click at [900, 72] on div "1 selected of 1 310" at bounding box center [964, 73] width 388 height 41
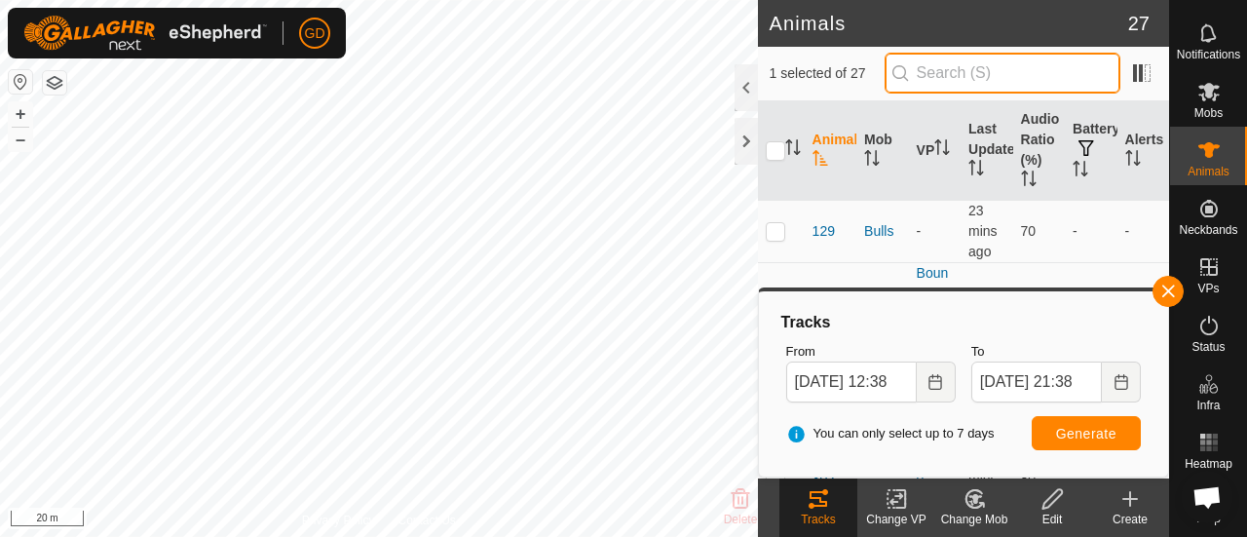
checkbox input "false"
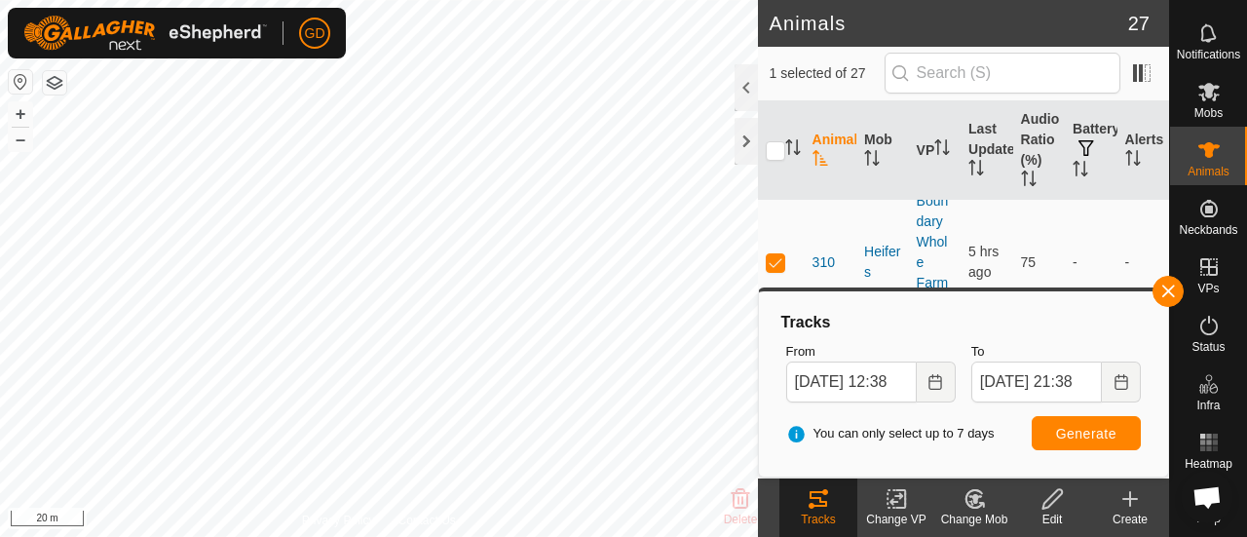
scroll to position [1386, 0]
click at [775, 244] on p-checkbox at bounding box center [775, 247] width 19 height 16
checkbox input "false"
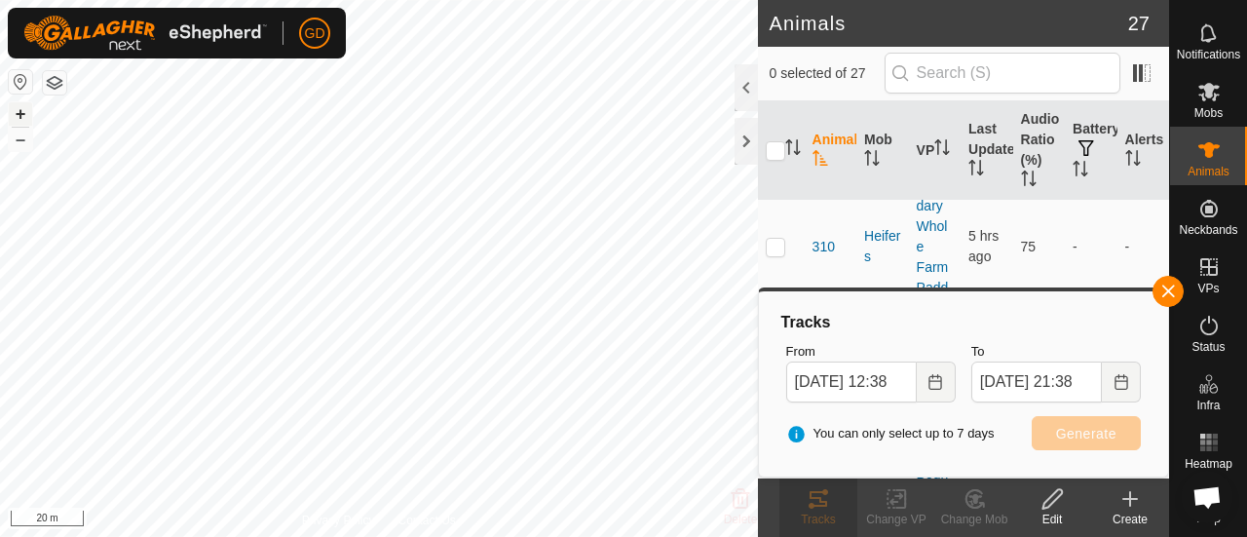
click at [25, 114] on button "+" at bounding box center [20, 113] width 23 height 23
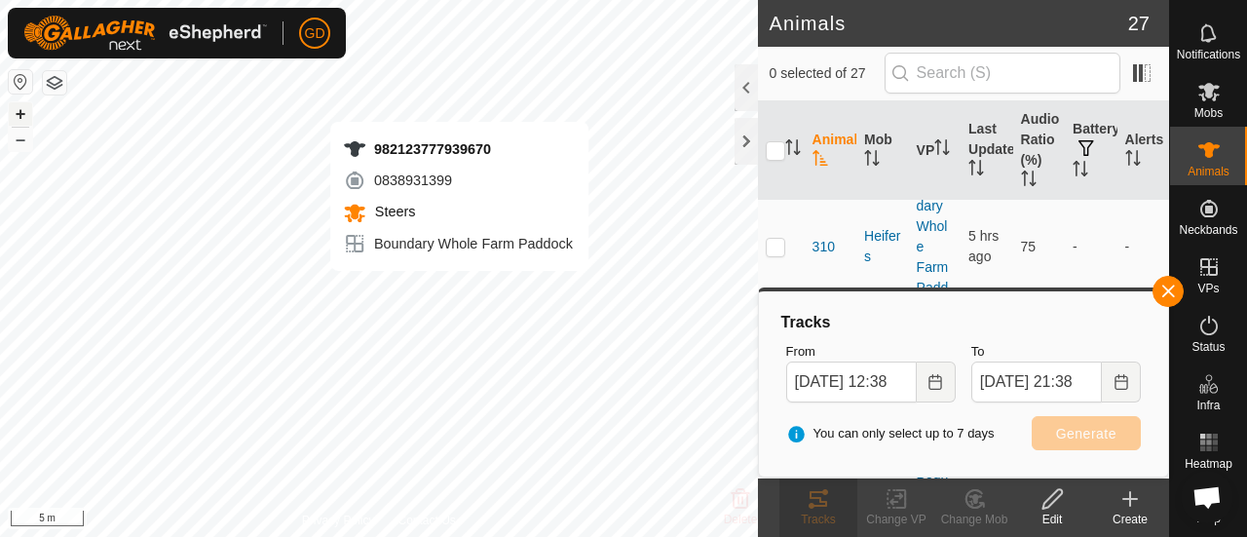
checkbox input "true"
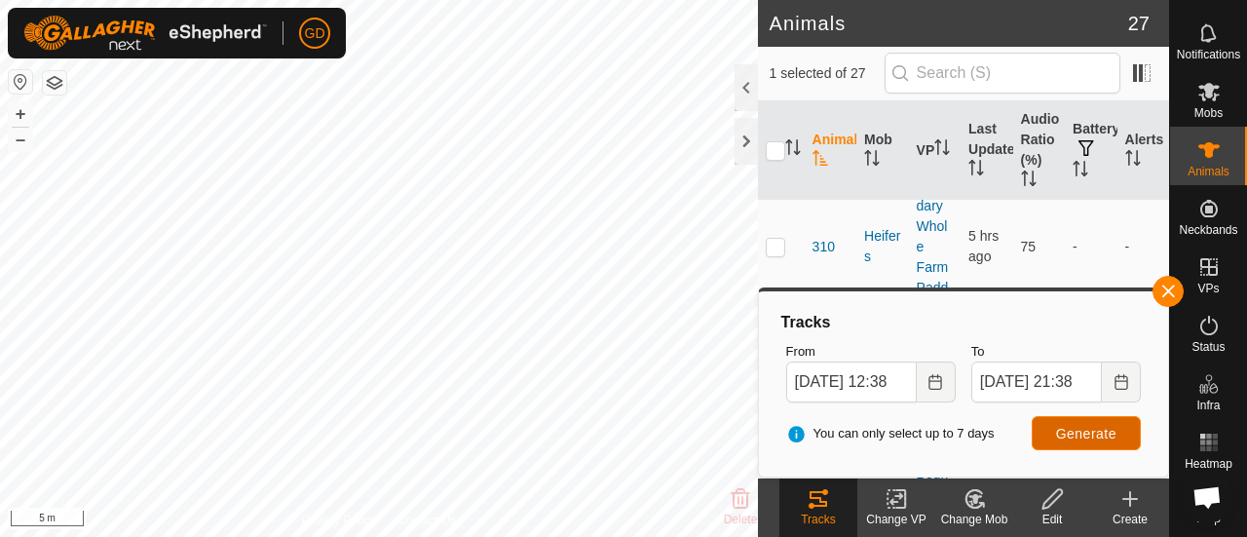
click at [1096, 432] on span "Generate" at bounding box center [1086, 434] width 60 height 16
click at [22, 145] on button "–" at bounding box center [20, 139] width 23 height 23
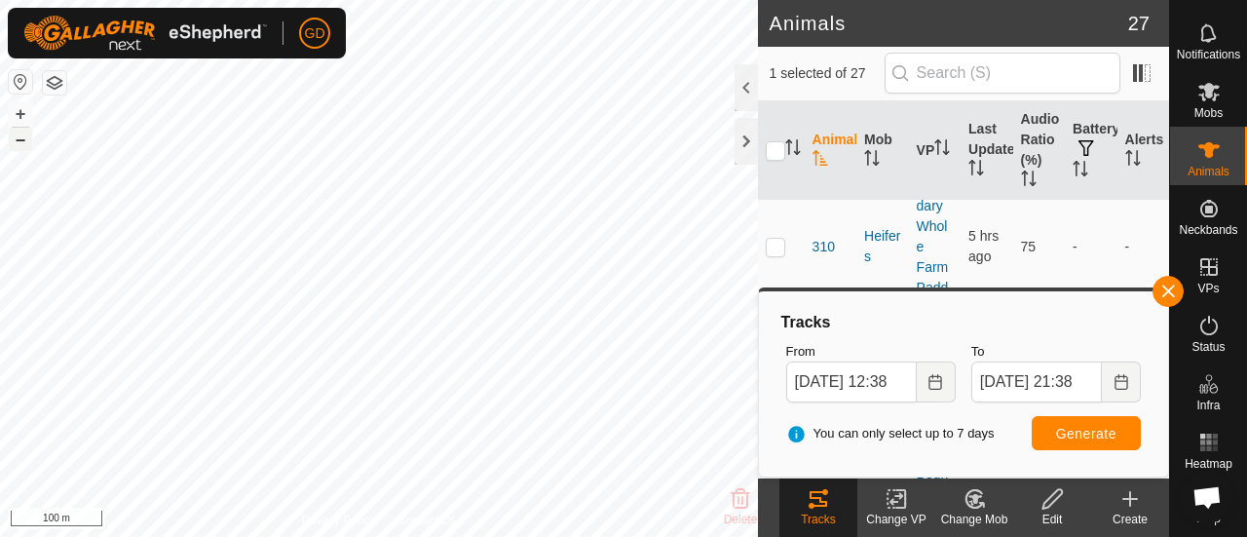
click at [22, 145] on button "–" at bounding box center [20, 139] width 23 height 23
click at [21, 112] on button "+" at bounding box center [20, 113] width 23 height 23
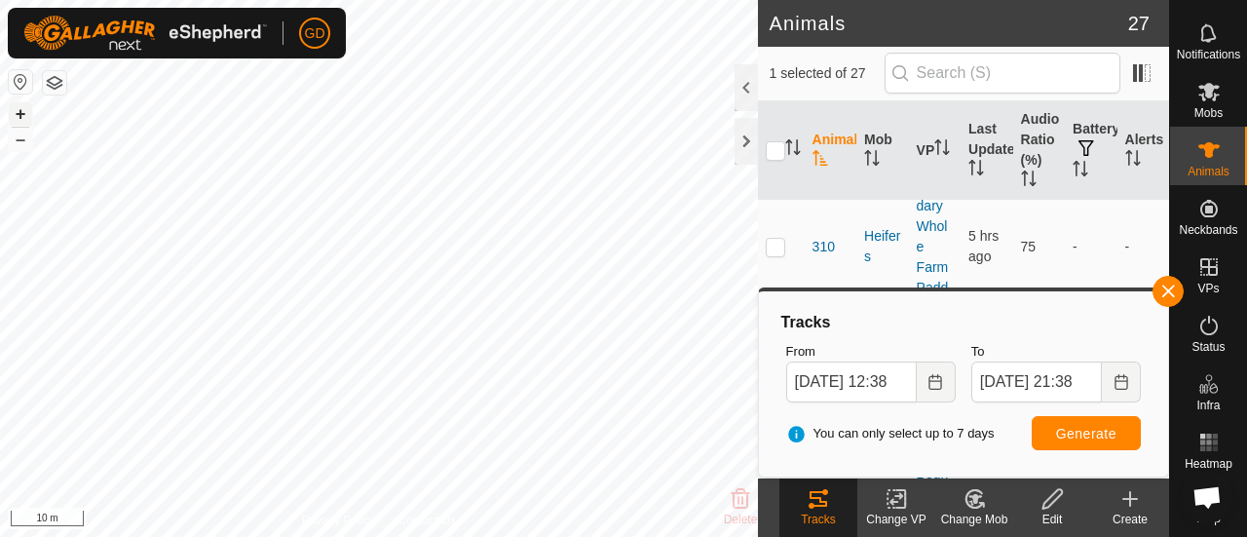
click at [21, 112] on button "+" at bounding box center [20, 113] width 23 height 23
checkbox input "true"
checkbox input "false"
click at [1073, 432] on span "Generate" at bounding box center [1086, 434] width 60 height 16
click at [21, 141] on button "–" at bounding box center [20, 139] width 23 height 23
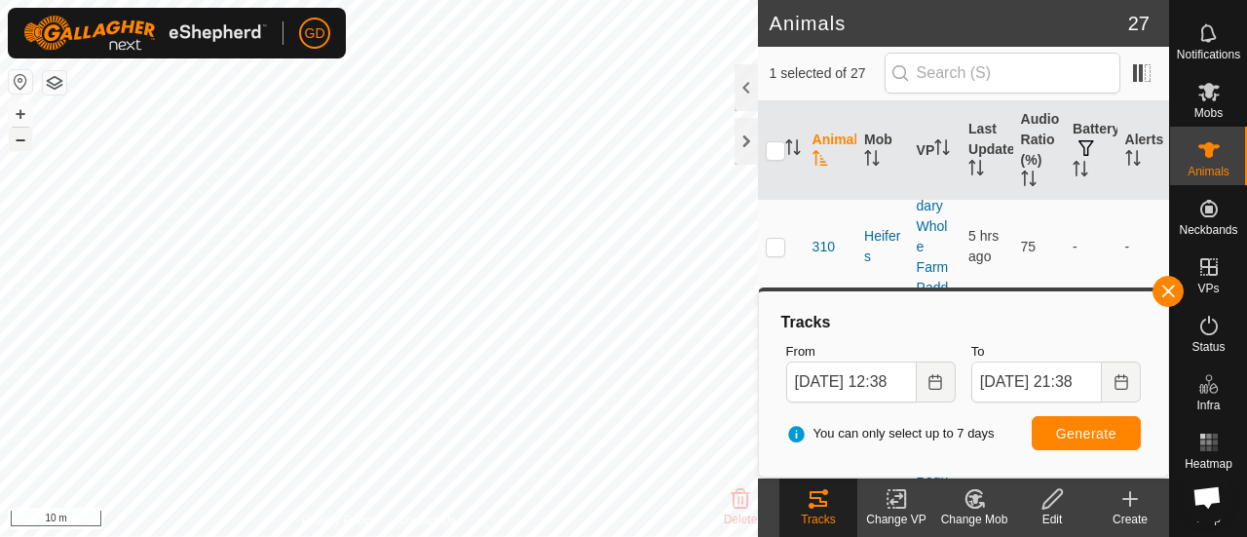
click at [21, 141] on button "–" at bounding box center [20, 139] width 23 height 23
click at [22, 112] on button "+" at bounding box center [20, 113] width 23 height 23
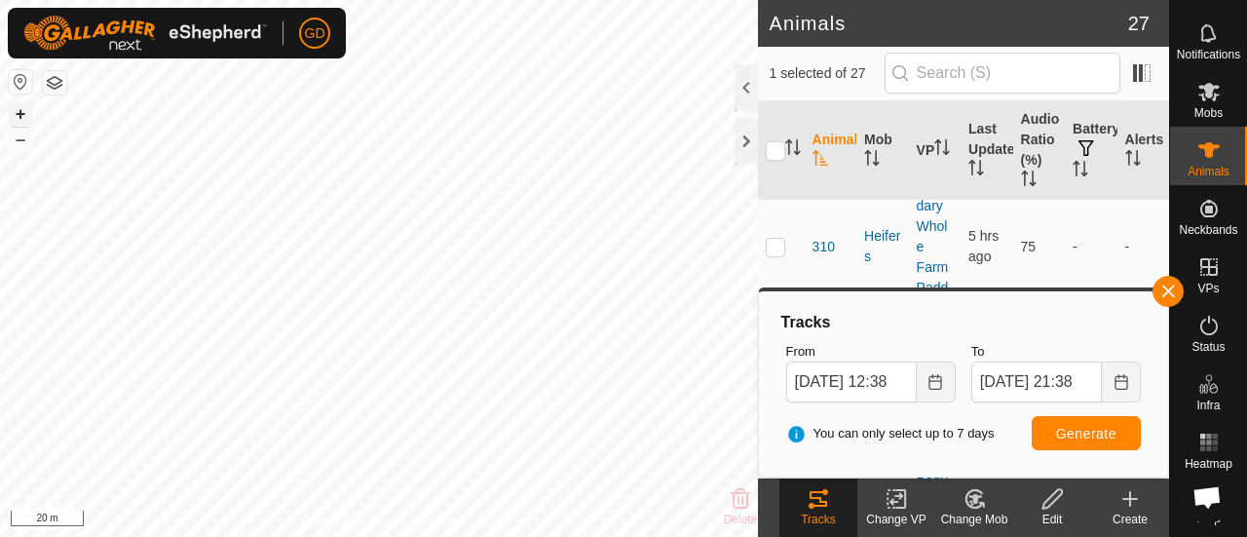
click at [22, 112] on button "+" at bounding box center [20, 113] width 23 height 23
click at [25, 144] on button "–" at bounding box center [20, 139] width 23 height 23
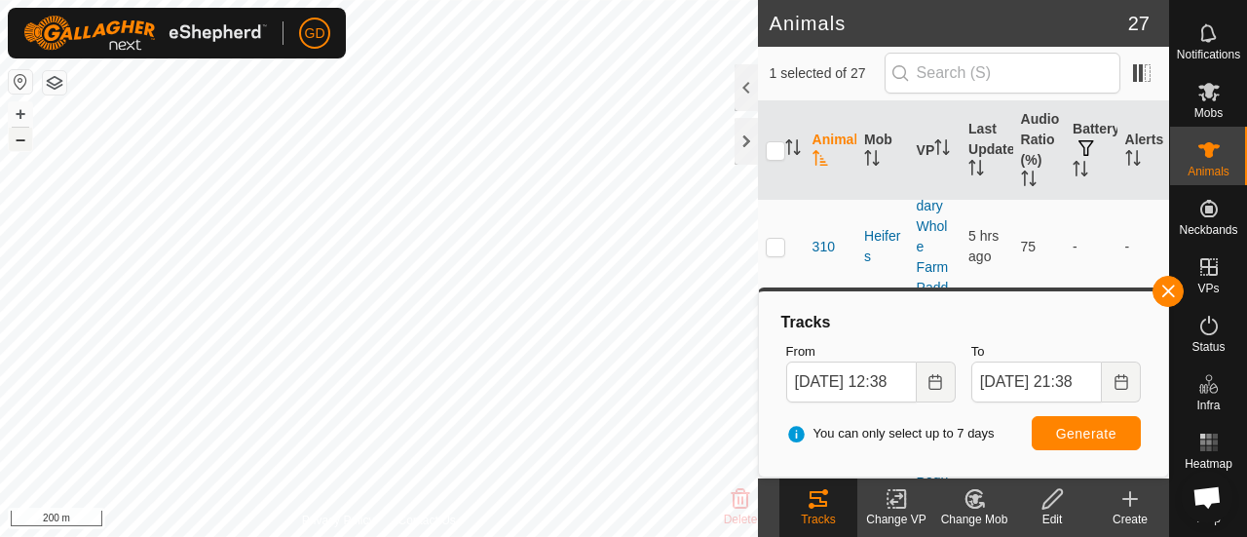
click at [25, 144] on button "–" at bounding box center [20, 139] width 23 height 23
click at [21, 111] on button "+" at bounding box center [20, 113] width 23 height 23
click at [19, 119] on button "+" at bounding box center [20, 113] width 23 height 23
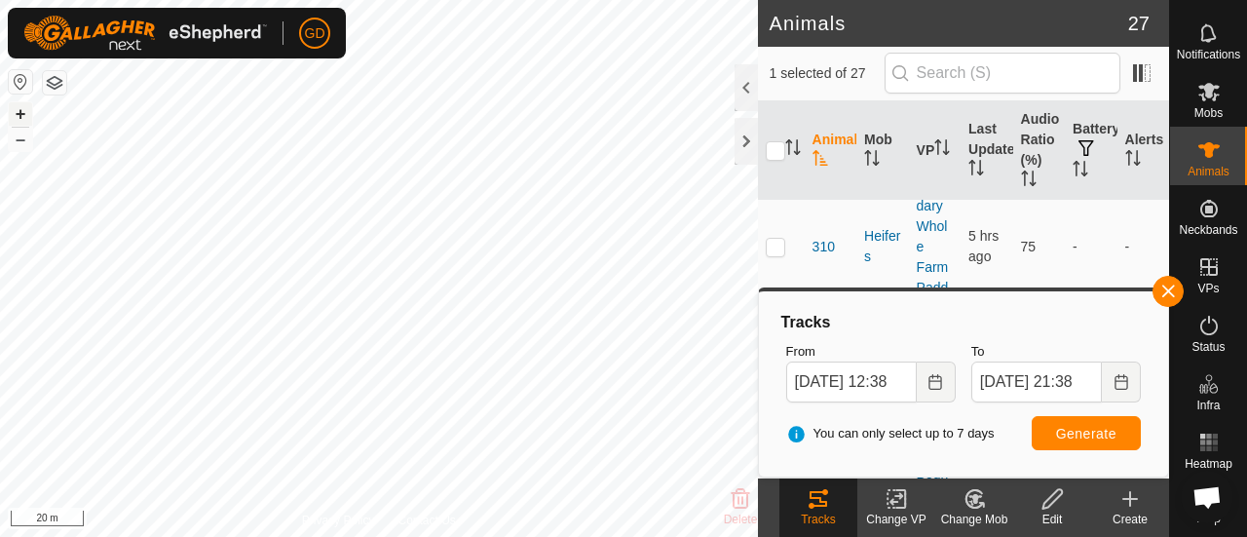
click at [24, 111] on button "+" at bounding box center [20, 113] width 23 height 23
checkbox input "false"
click at [1077, 431] on span "Generate" at bounding box center [1086, 434] width 60 height 16
click at [23, 137] on button "–" at bounding box center [20, 139] width 23 height 23
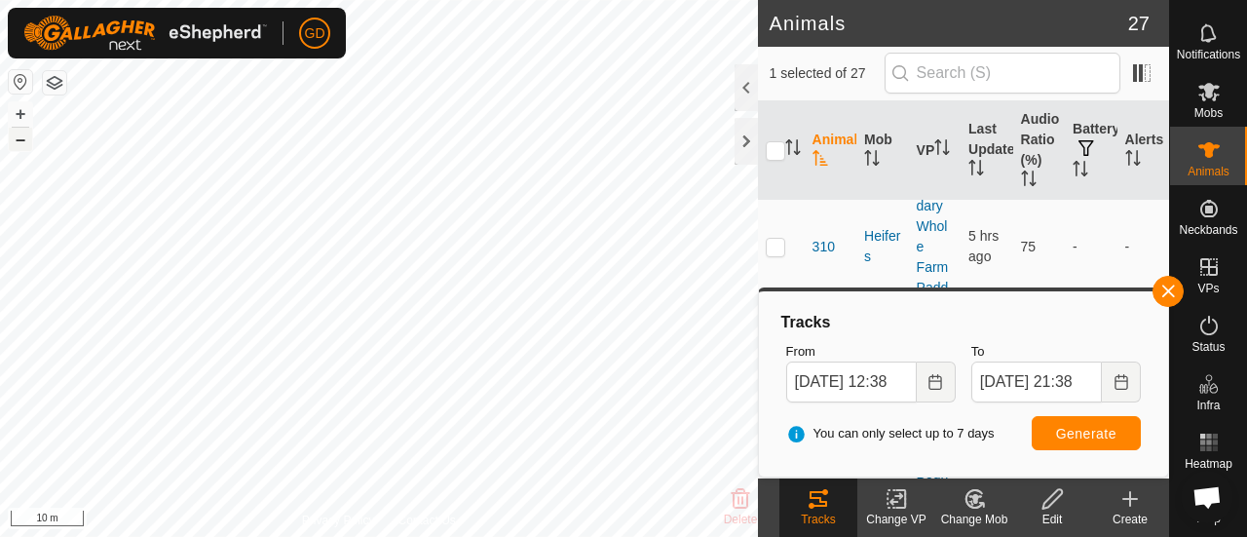
click at [23, 137] on button "–" at bounding box center [20, 139] width 23 height 23
click at [21, 106] on button "+" at bounding box center [20, 113] width 23 height 23
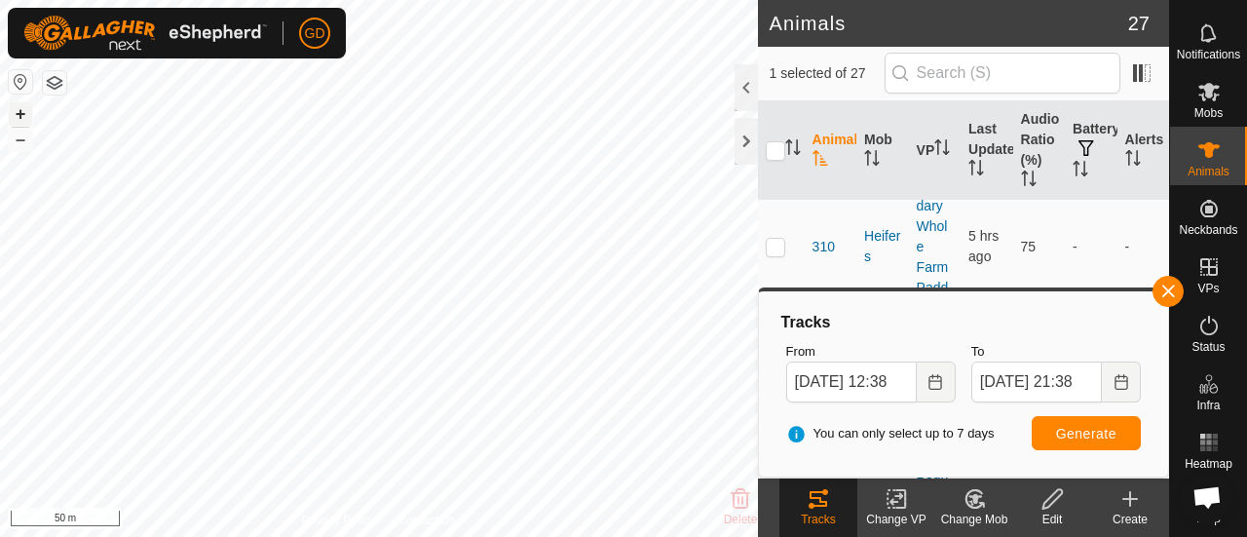
click at [21, 106] on button "+" at bounding box center [20, 113] width 23 height 23
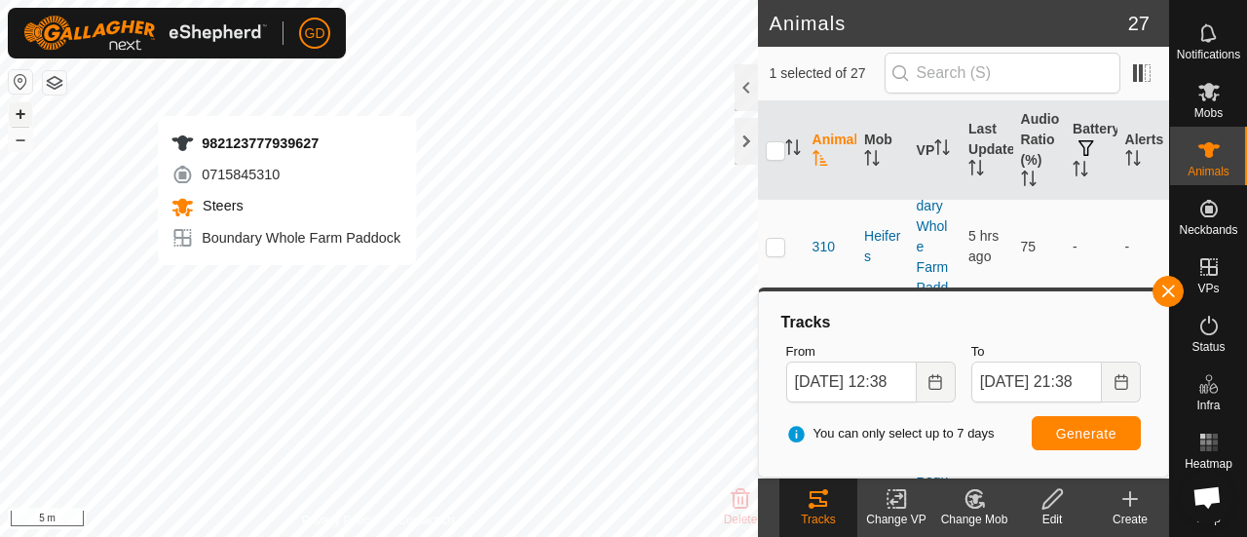
checkbox input "false"
checkbox input "true"
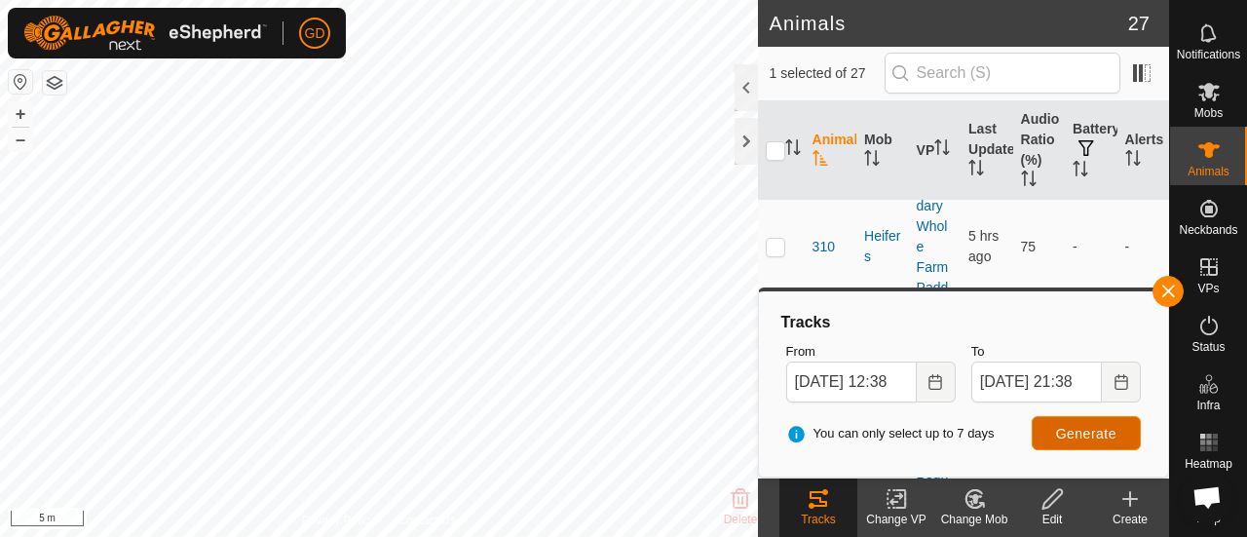
click at [1082, 428] on span "Generate" at bounding box center [1086, 434] width 60 height 16
click at [24, 149] on button "–" at bounding box center [20, 139] width 23 height 23
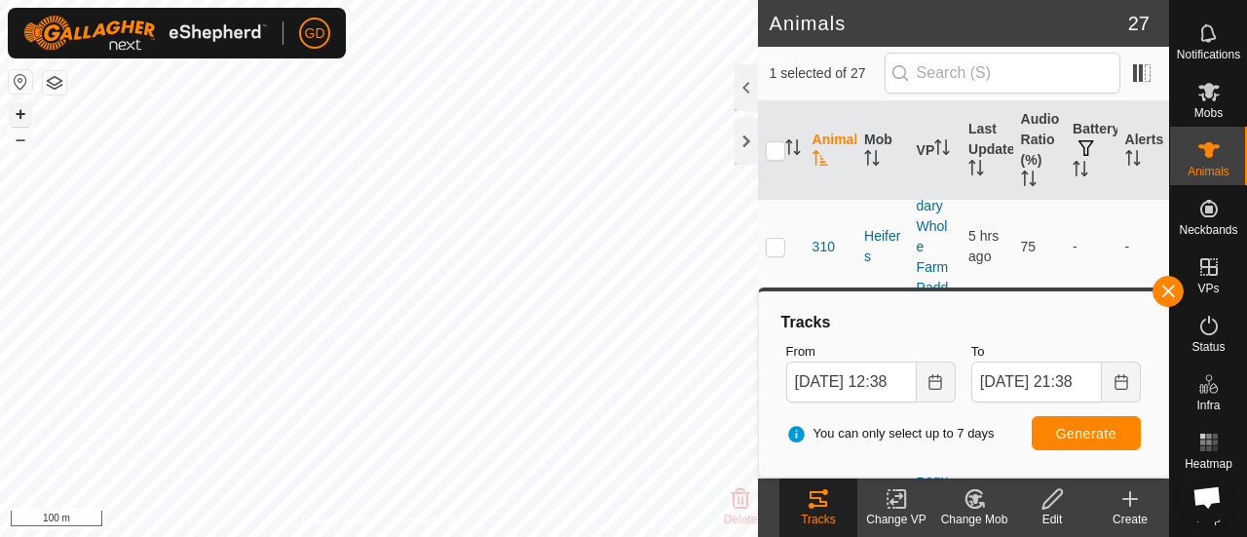
click at [21, 118] on button "+" at bounding box center [20, 113] width 23 height 23
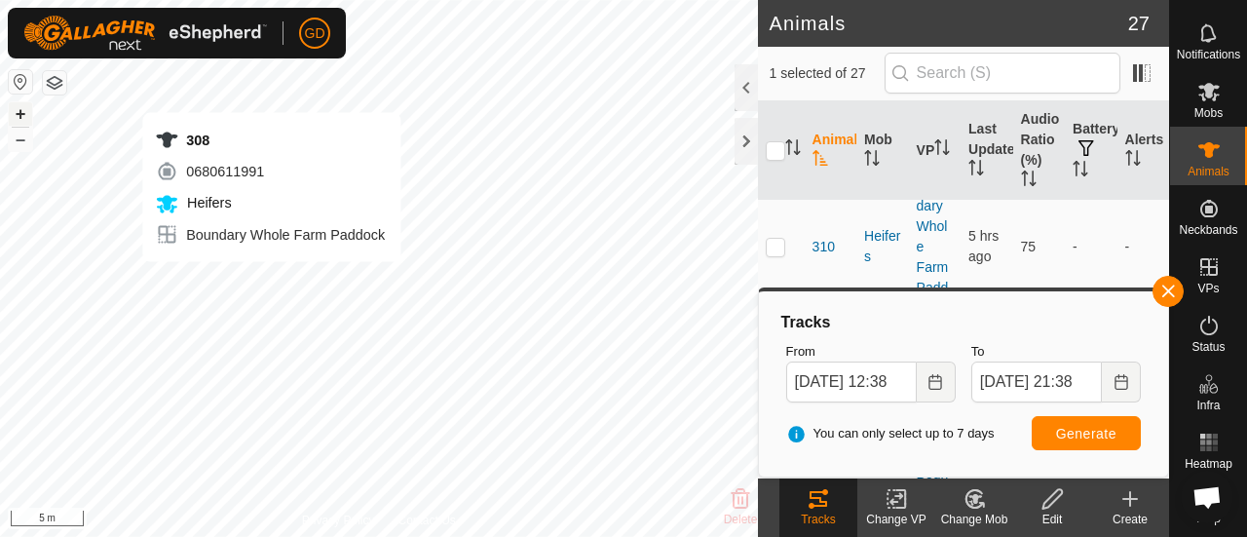
checkbox input "true"
checkbox input "false"
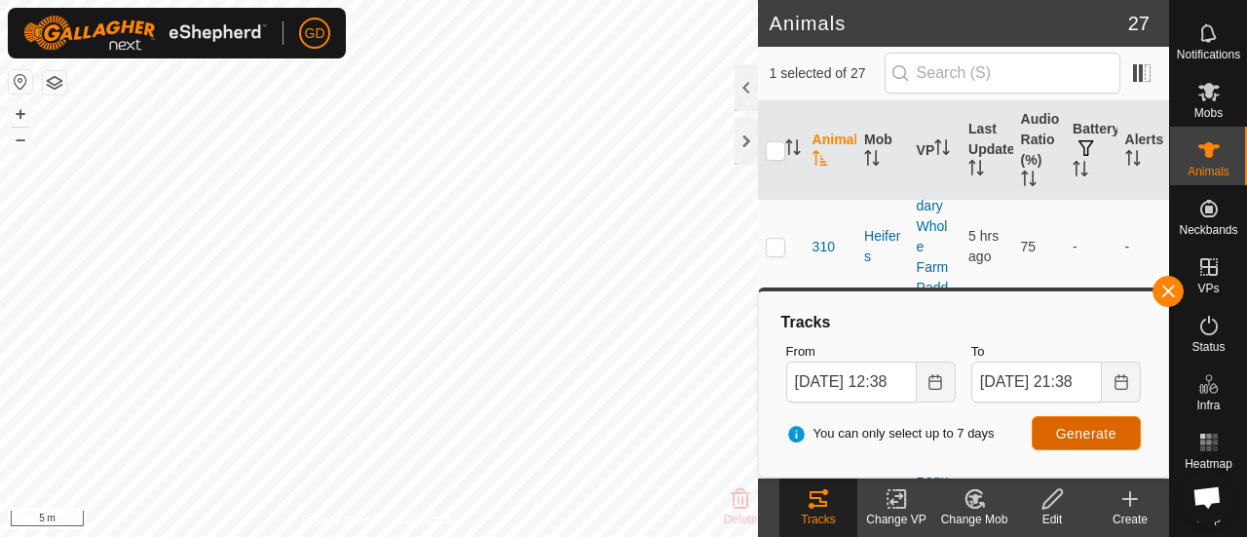
click at [1070, 426] on span "Generate" at bounding box center [1086, 434] width 60 height 16
click at [23, 134] on button "–" at bounding box center [20, 139] width 23 height 23
click at [29, 114] on button "+" at bounding box center [20, 113] width 23 height 23
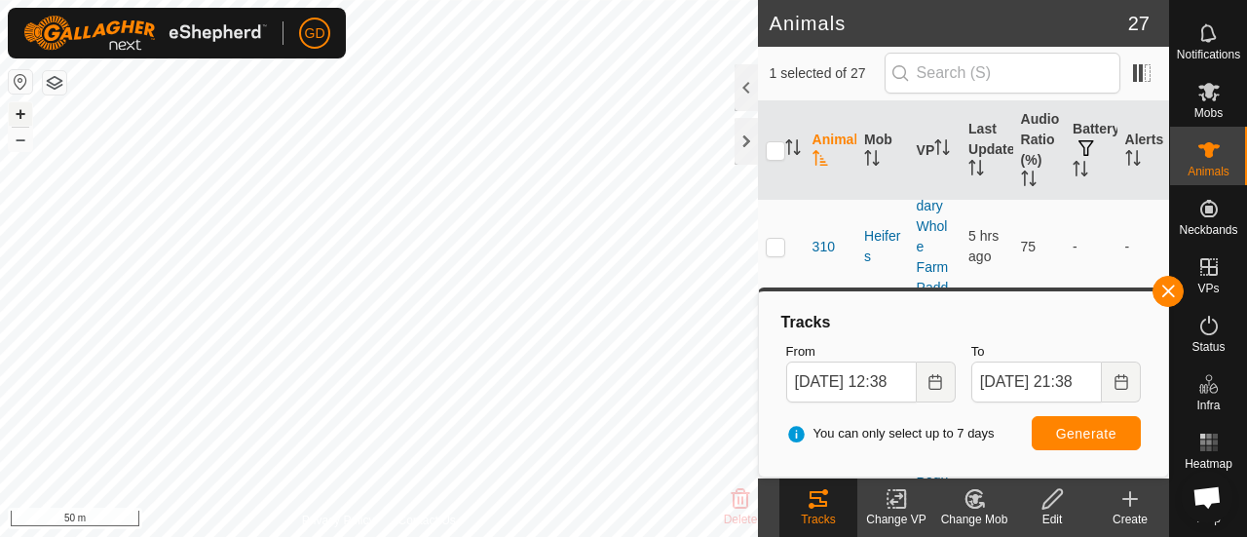
click at [29, 114] on button "+" at bounding box center [20, 113] width 23 height 23
checkbox input "false"
checkbox input "true"
click at [1080, 427] on span "Generate" at bounding box center [1086, 434] width 60 height 16
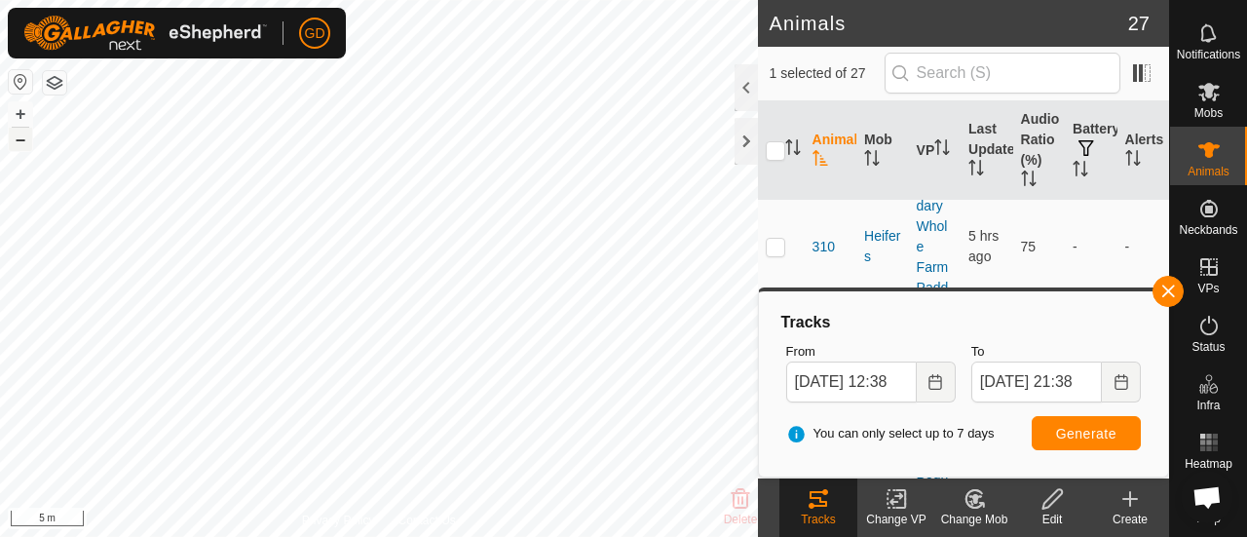
click at [18, 139] on button "–" at bounding box center [20, 139] width 23 height 23
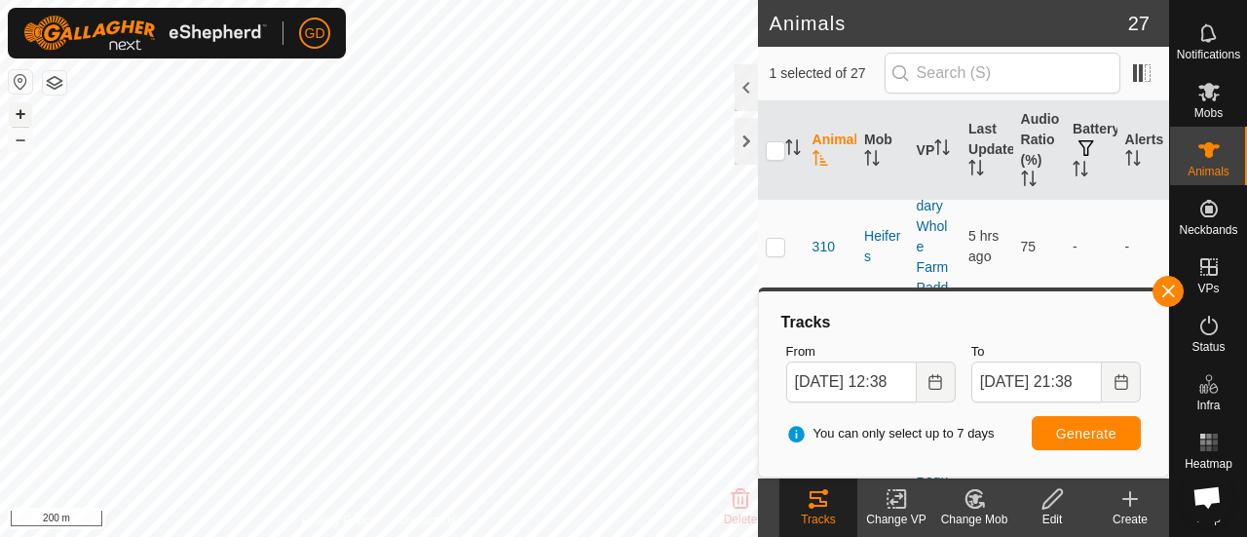
click at [19, 112] on button "+" at bounding box center [20, 113] width 23 height 23
click at [21, 117] on button "+" at bounding box center [20, 113] width 23 height 23
click at [19, 143] on button "–" at bounding box center [20, 139] width 23 height 23
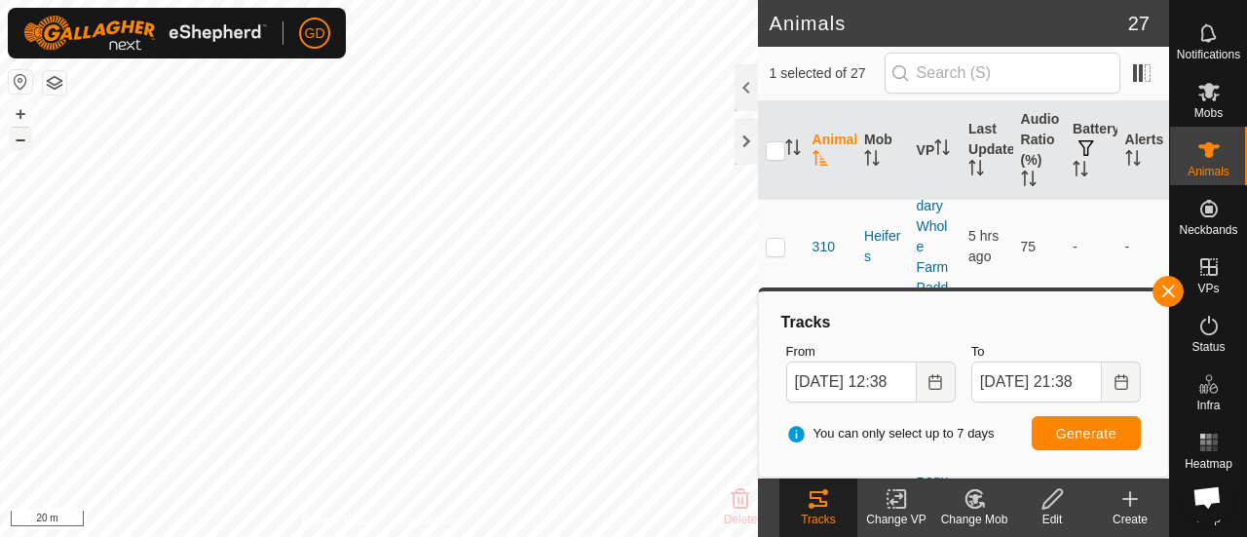
click at [19, 143] on button "–" at bounding box center [20, 139] width 23 height 23
click at [23, 141] on button "–" at bounding box center [20, 139] width 23 height 23
click at [20, 112] on button "+" at bounding box center [20, 113] width 23 height 23
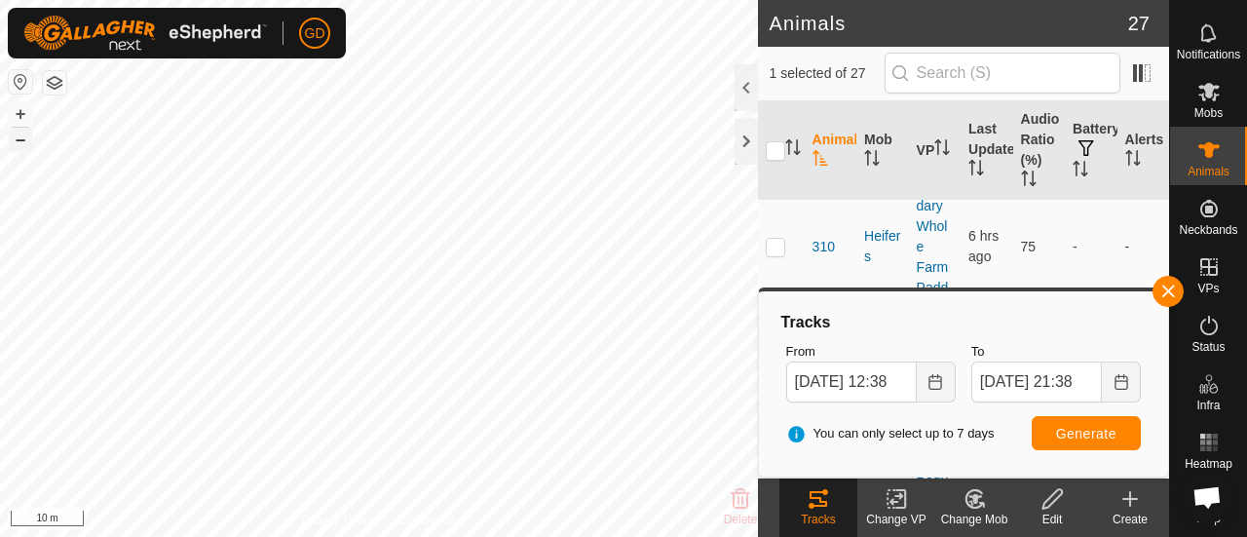
click at [26, 139] on button "–" at bounding box center [20, 139] width 23 height 23
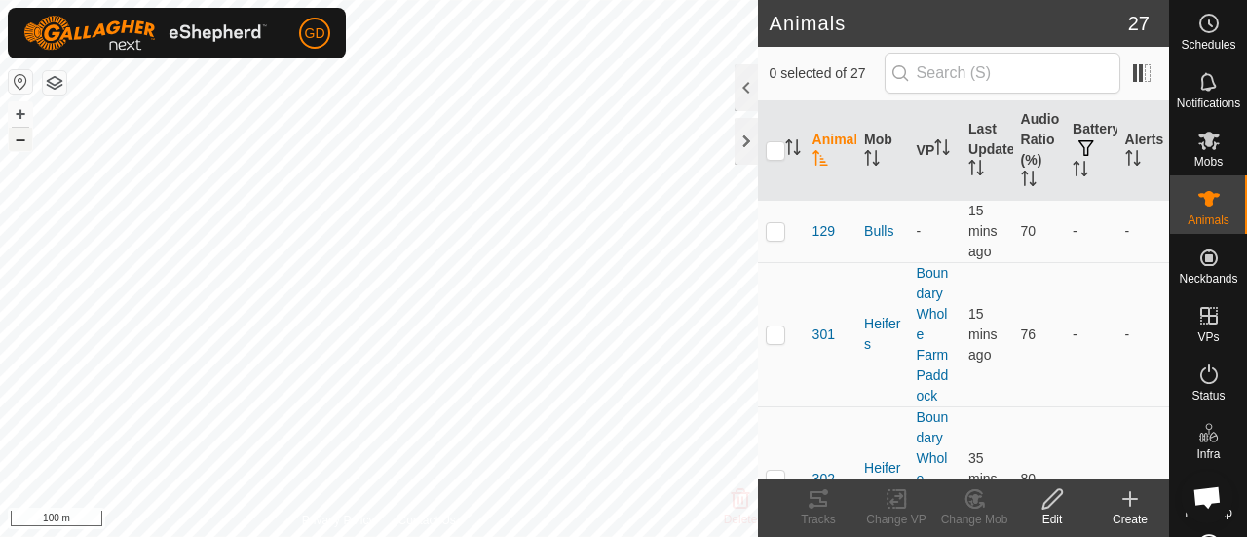
click at [23, 139] on button "–" at bounding box center [20, 139] width 23 height 23
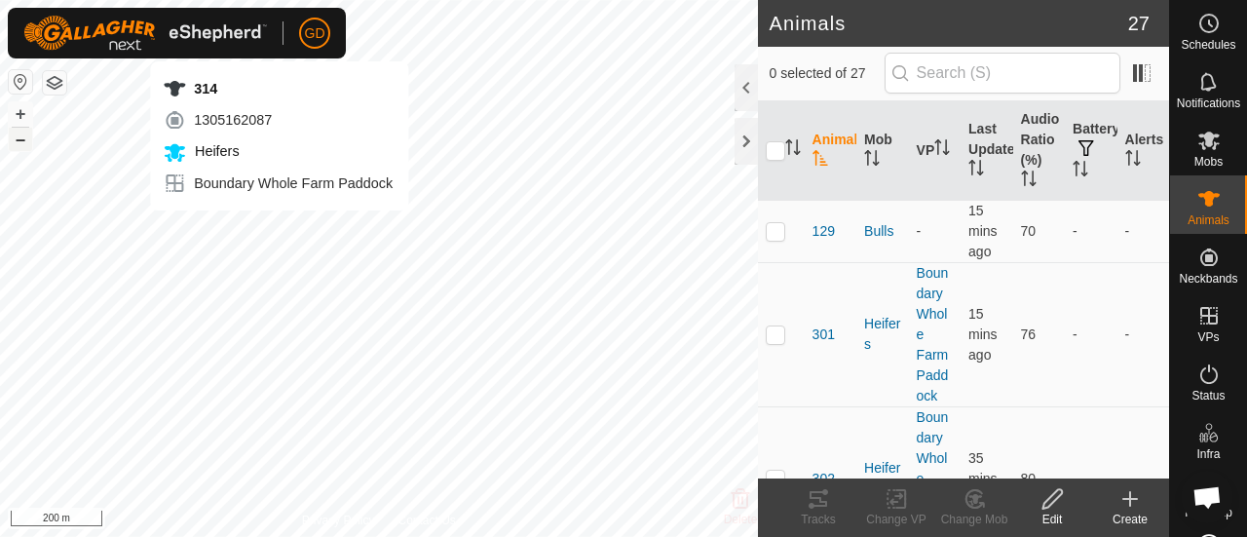
checkbox input "true"
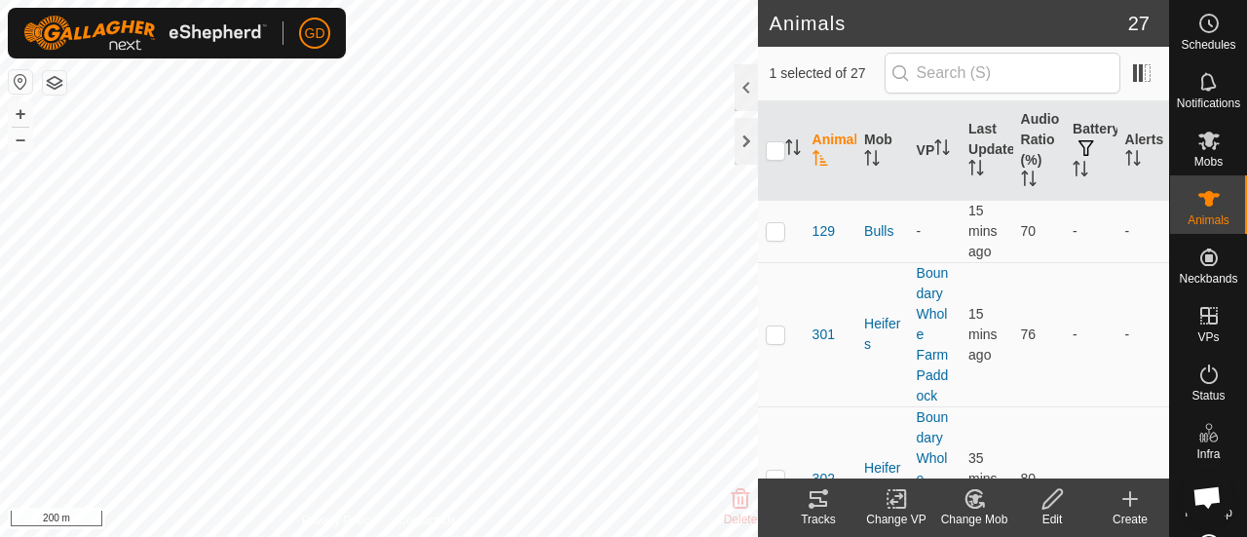
click at [811, 493] on icon at bounding box center [819, 499] width 18 height 16
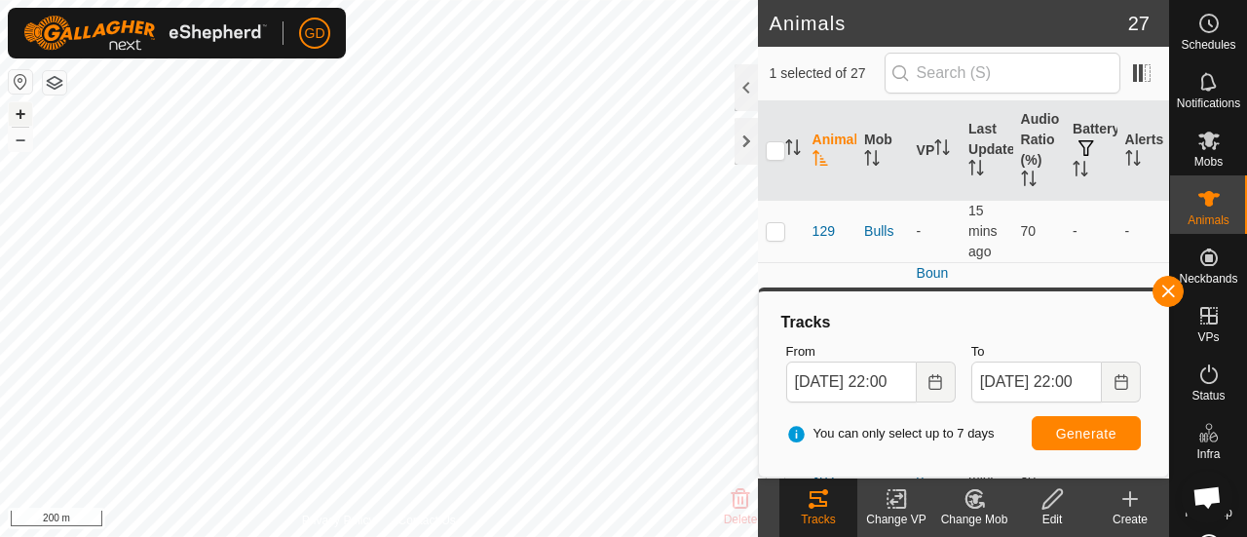
click at [22, 115] on button "+" at bounding box center [20, 113] width 23 height 23
click at [285, 536] on html "GD Schedules Notifications Mobs Animals Neckbands VPs Status Infra Heatmap Help…" at bounding box center [623, 268] width 1247 height 537
click at [25, 149] on button "–" at bounding box center [20, 139] width 23 height 23
checkbox input "true"
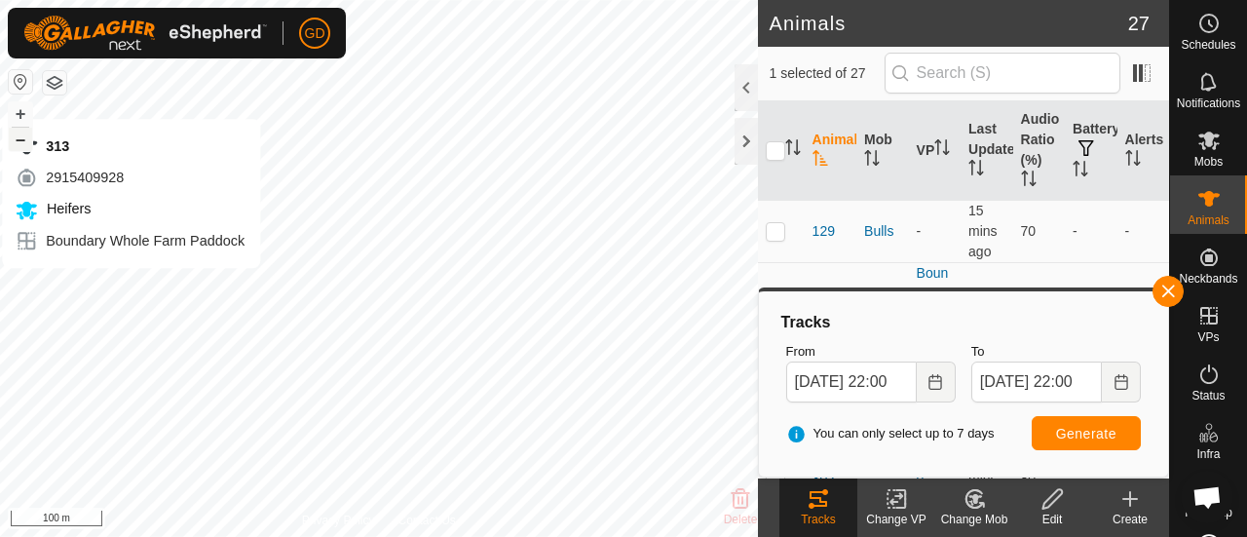
checkbox input "false"
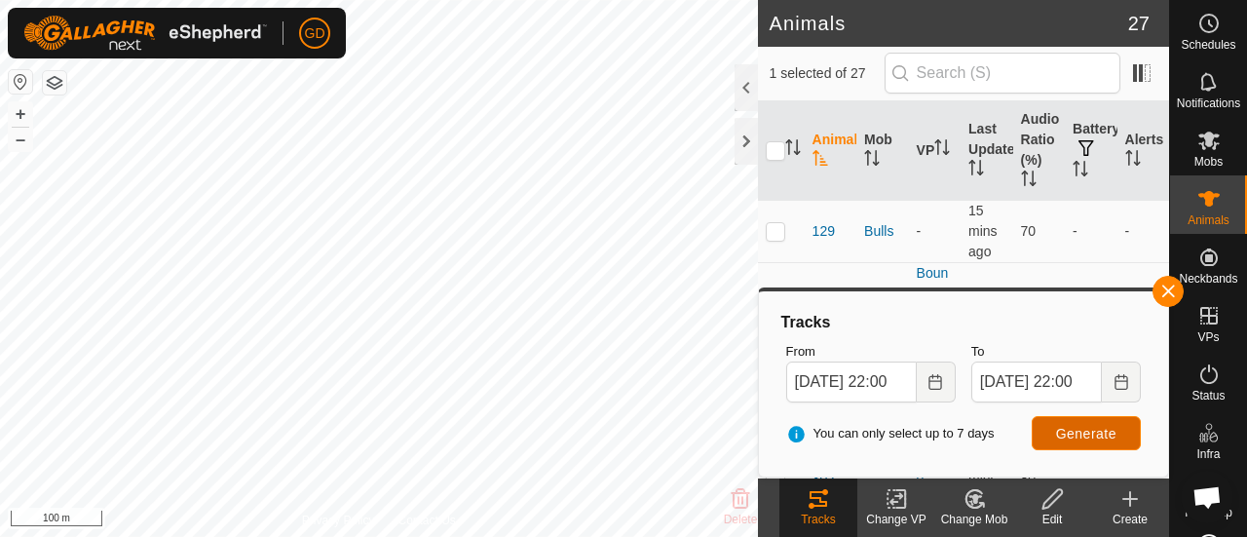
click at [1079, 424] on button "Generate" at bounding box center [1086, 433] width 109 height 34
click at [22, 143] on button "–" at bounding box center [20, 139] width 23 height 23
click at [23, 111] on button "+" at bounding box center [20, 113] width 23 height 23
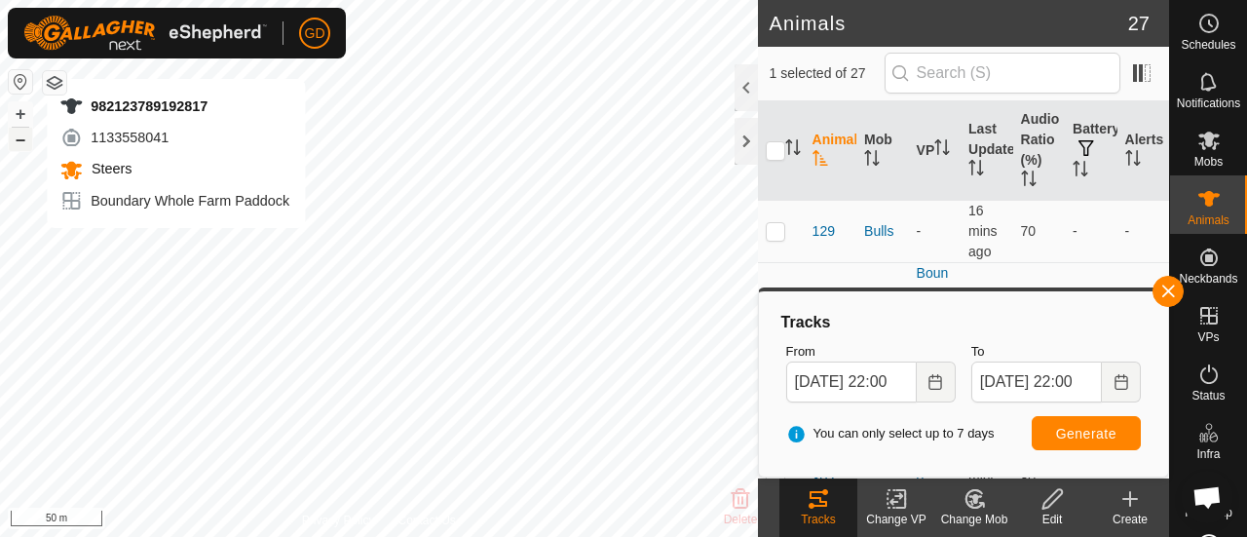
checkbox input "false"
checkbox input "true"
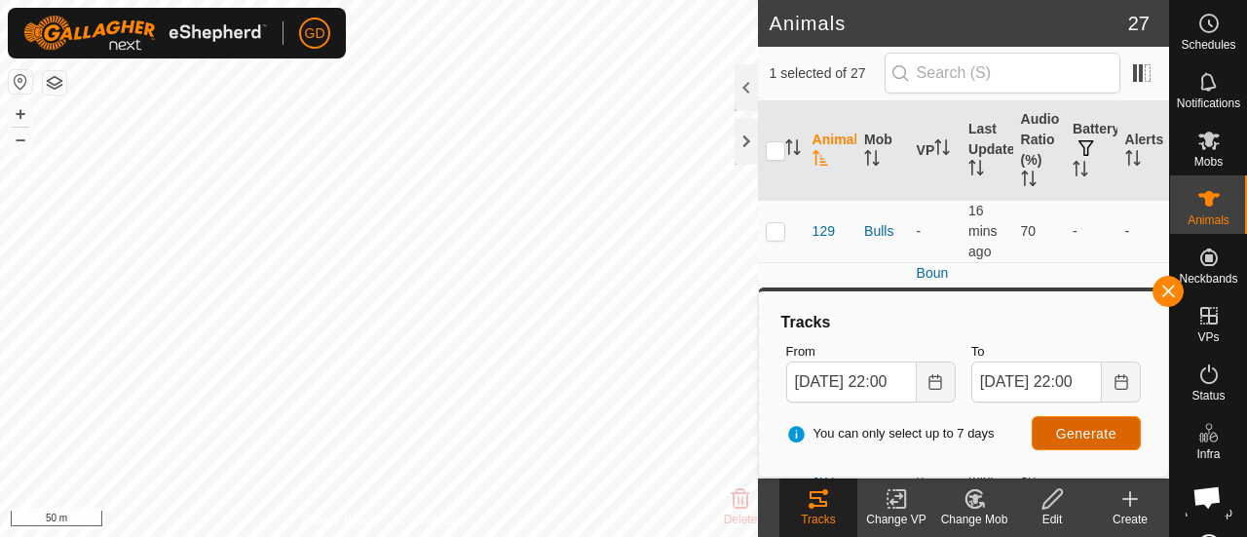
click at [1088, 431] on span "Generate" at bounding box center [1086, 434] width 60 height 16
click at [22, 143] on button "–" at bounding box center [20, 139] width 23 height 23
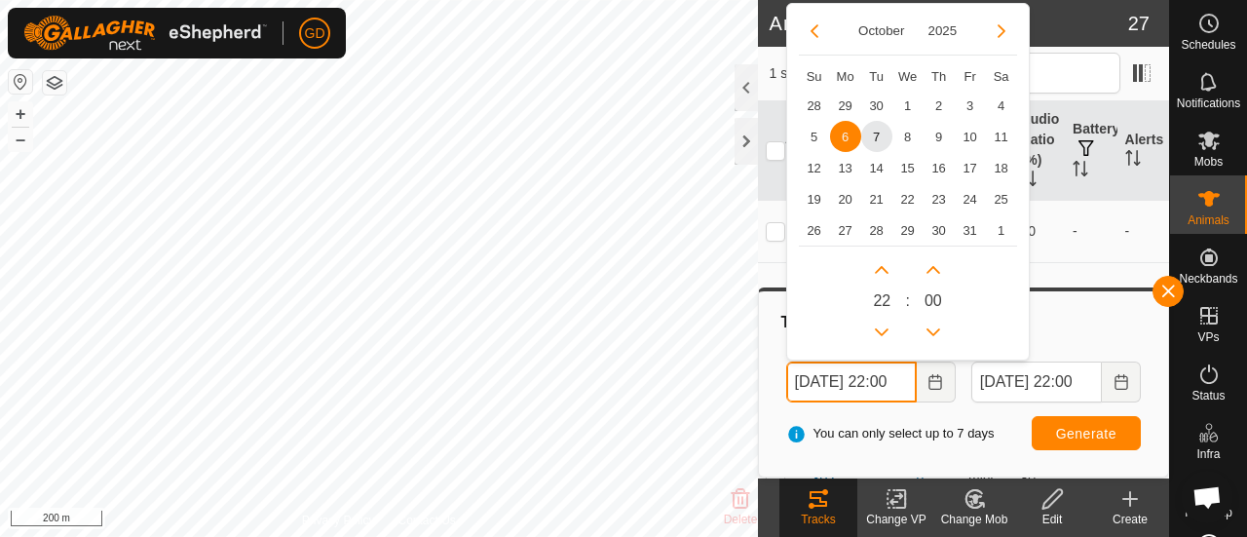
click at [810, 381] on input "06 Oct, 2025 22:00" at bounding box center [851, 382] width 131 height 41
click at [900, 380] on input "07 Oct, 2025 22:00" at bounding box center [851, 382] width 131 height 41
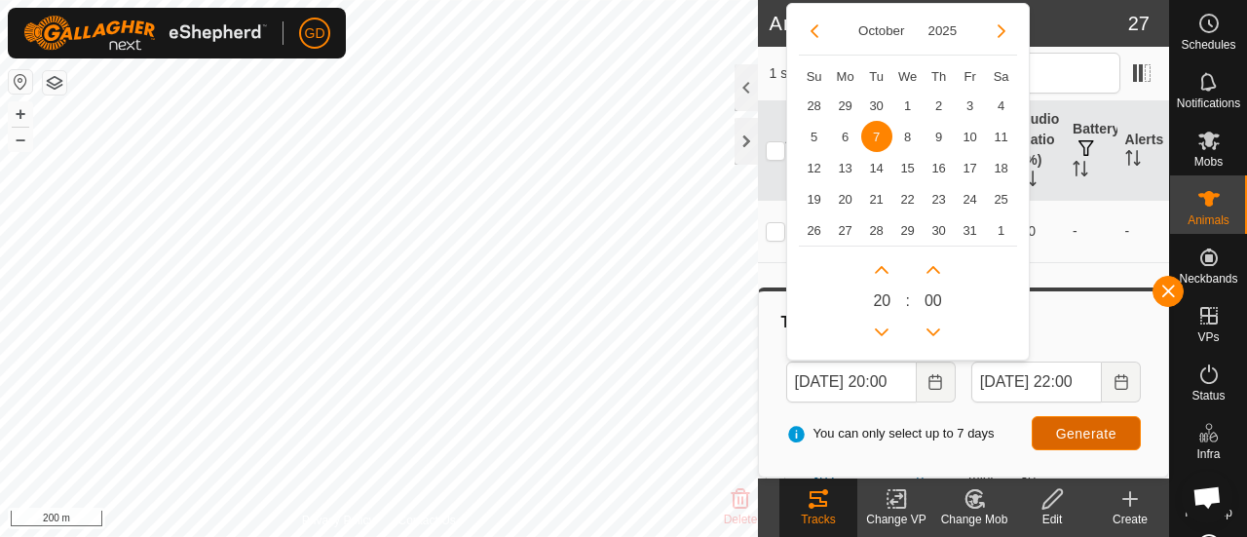
click at [1080, 432] on span "Generate" at bounding box center [1086, 434] width 60 height 16
click at [900, 379] on input "07 Oct, 2025 20:00" at bounding box center [851, 382] width 131 height 41
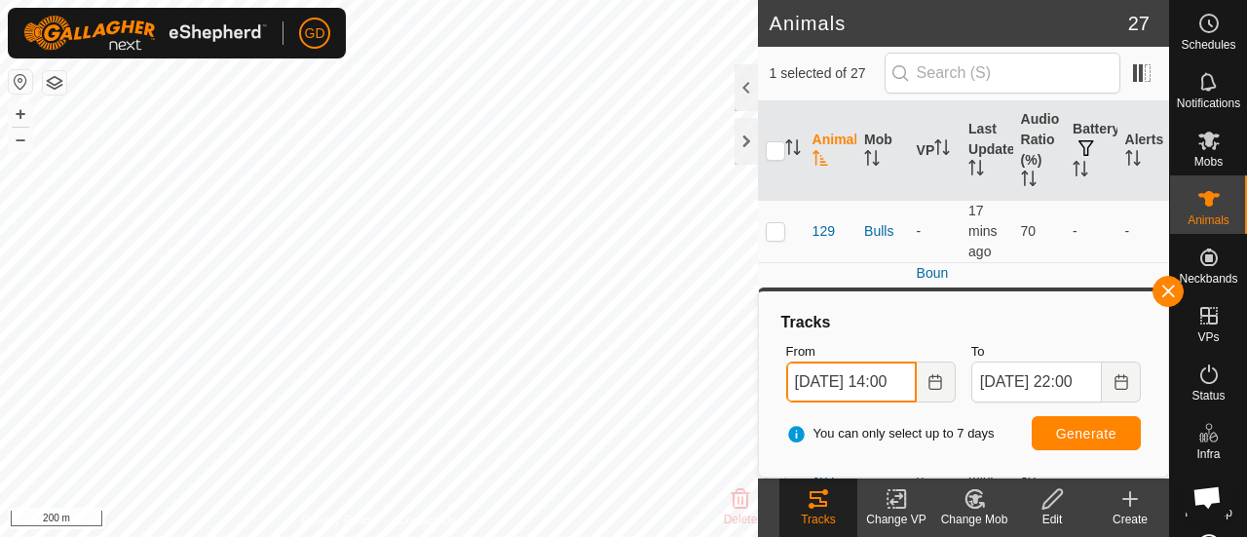
type input "07 Oct, 2025 14:00"
click at [1071, 434] on span "Generate" at bounding box center [1086, 434] width 60 height 16
click at [19, 117] on button "+" at bounding box center [20, 113] width 23 height 23
click at [25, 110] on button "+" at bounding box center [20, 113] width 23 height 23
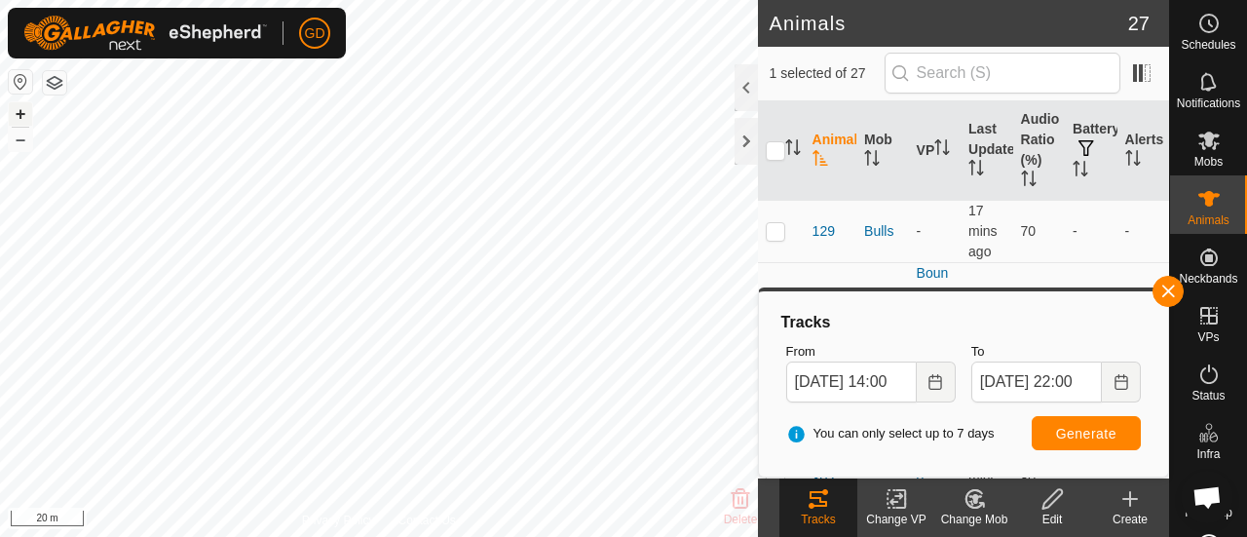
click at [25, 110] on button "+" at bounding box center [20, 113] width 23 height 23
click at [23, 140] on button "–" at bounding box center [20, 139] width 23 height 23
click at [21, 137] on button "–" at bounding box center [20, 139] width 23 height 23
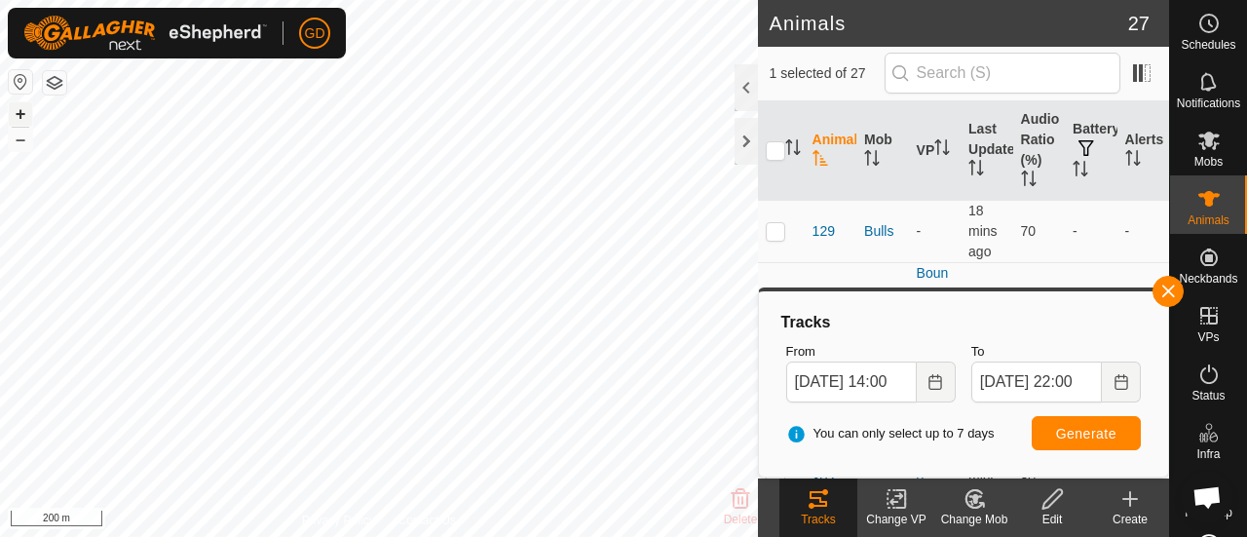
click at [20, 110] on button "+" at bounding box center [20, 113] width 23 height 23
click at [12, 108] on button "+" at bounding box center [20, 113] width 23 height 23
checkbox input "true"
checkbox input "false"
click at [1079, 426] on span "Generate" at bounding box center [1086, 434] width 60 height 16
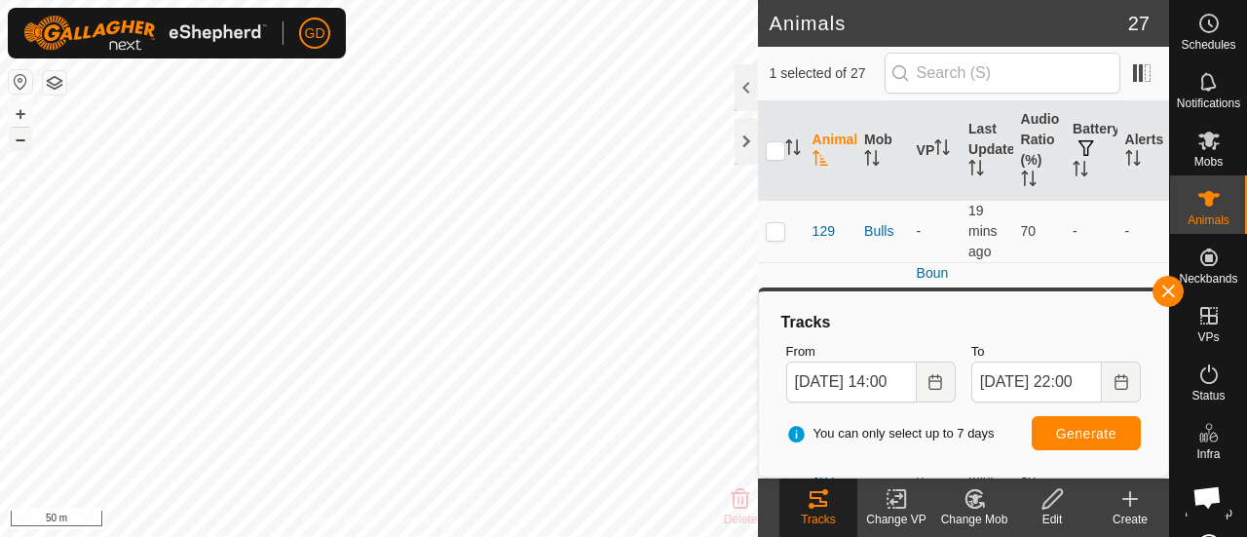
click at [21, 139] on button "–" at bounding box center [20, 139] width 23 height 23
